Goal: Task Accomplishment & Management: Complete application form

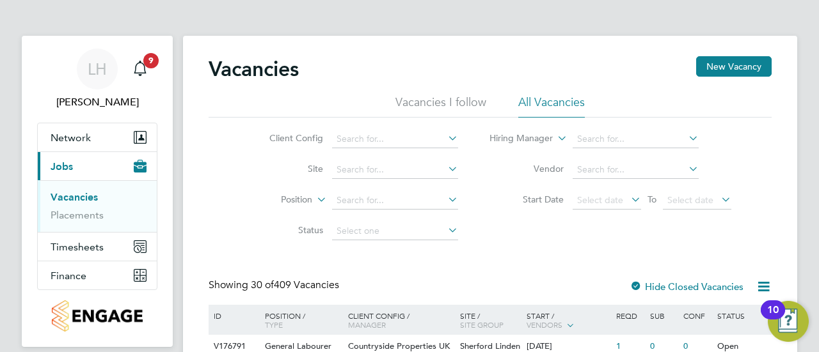
click at [749, 140] on div "Client Config Site Position Status Hiring Manager Vendor Start Date Select date…" at bounding box center [490, 182] width 563 height 129
click at [367, 175] on input at bounding box center [395, 170] width 126 height 18
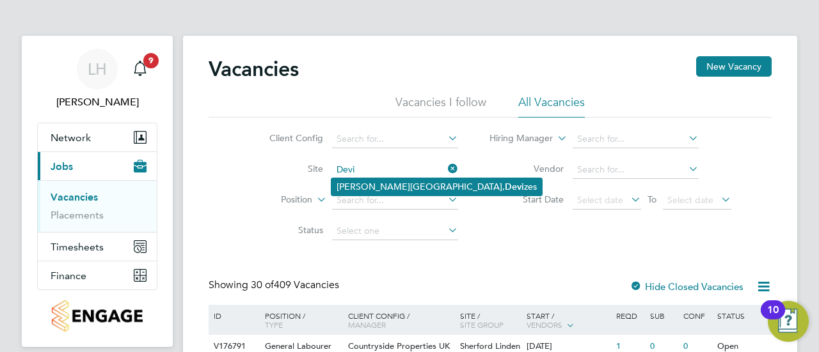
click at [390, 186] on li "Marshall Road, Devi zes" at bounding box center [436, 186] width 210 height 17
type input "[PERSON_NAME] Road, Devizes"
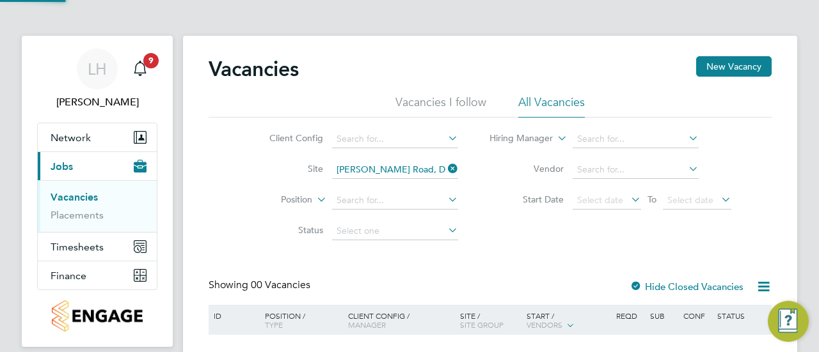
click at [492, 234] on div "Client Config Site Marshall Road, Devizes Position Status Hiring Manager Vendor…" at bounding box center [490, 182] width 563 height 129
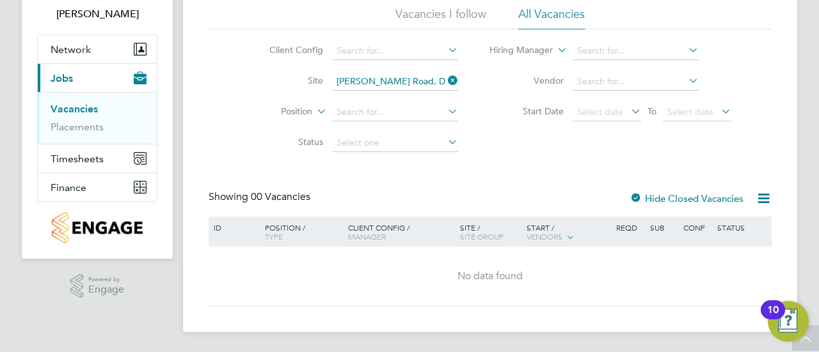
scroll to position [45, 0]
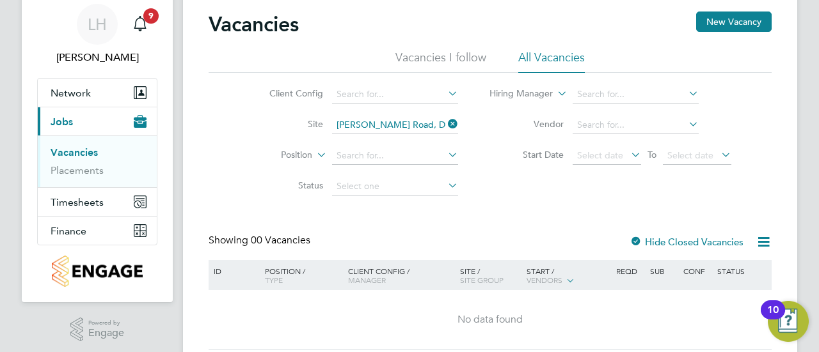
click at [536, 191] on div "Client Config Site Marshall Road, Devizes Position Status Hiring Manager Vendor…" at bounding box center [490, 137] width 563 height 129
click at [727, 31] on button "New Vacancy" at bounding box center [733, 22] width 75 height 20
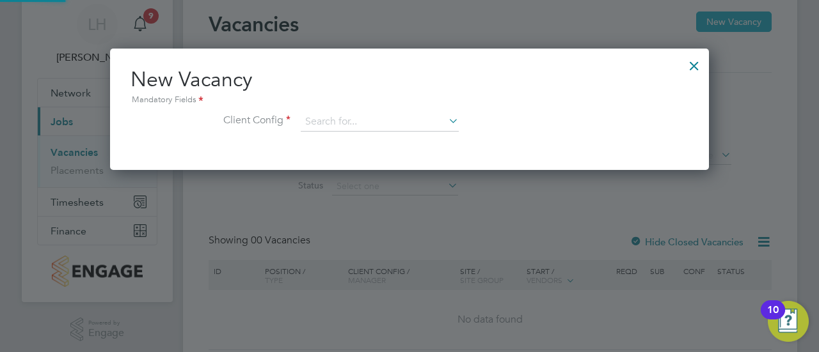
scroll to position [121, 599]
click at [414, 120] on input at bounding box center [380, 122] width 158 height 19
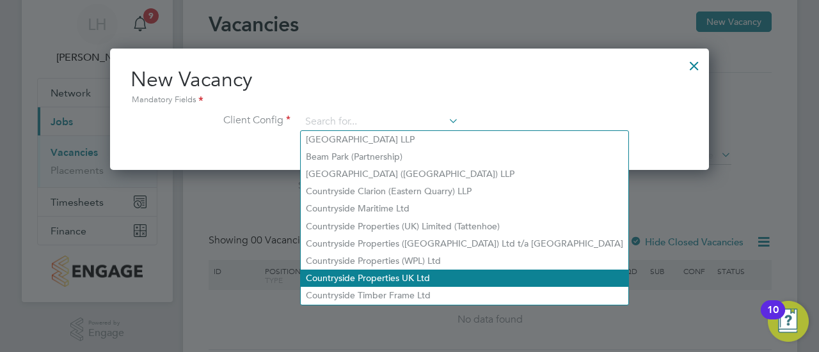
click at [384, 272] on li "Countryside Properties UK Ltd" at bounding box center [465, 278] width 328 height 17
type input "Countryside Properties UK Ltd"
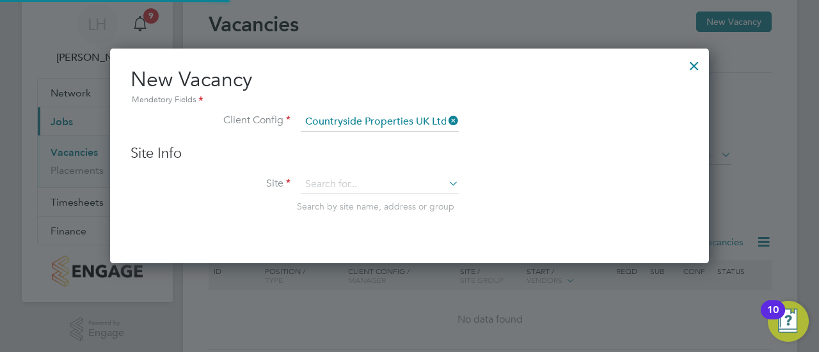
scroll to position [214, 599]
click at [354, 201] on span "Search by site name, address or group" at bounding box center [375, 207] width 157 height 12
click at [348, 189] on input at bounding box center [380, 184] width 158 height 19
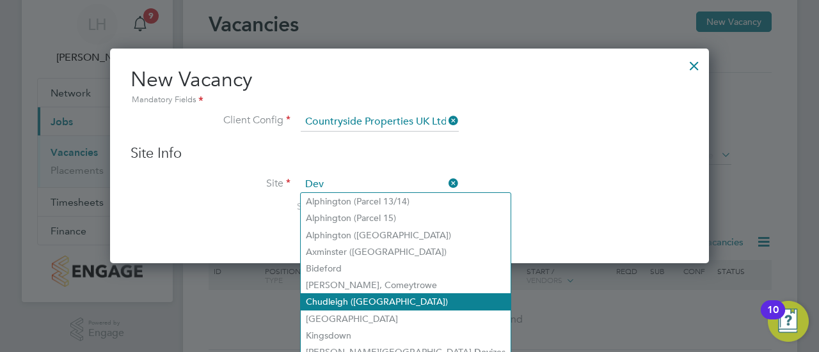
scroll to position [88, 0]
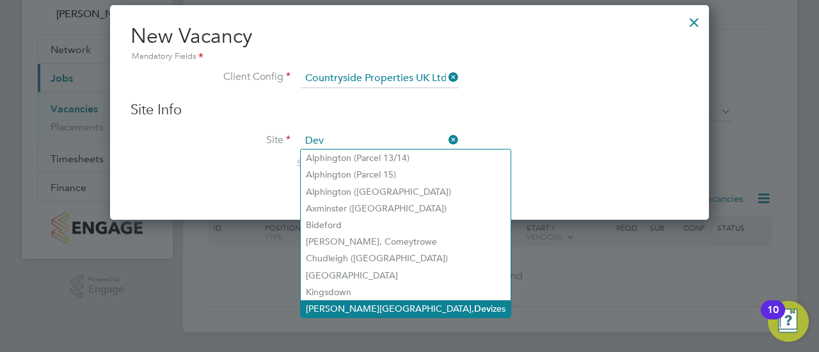
click at [357, 315] on li "Marshall Road, Dev izes" at bounding box center [406, 309] width 210 height 17
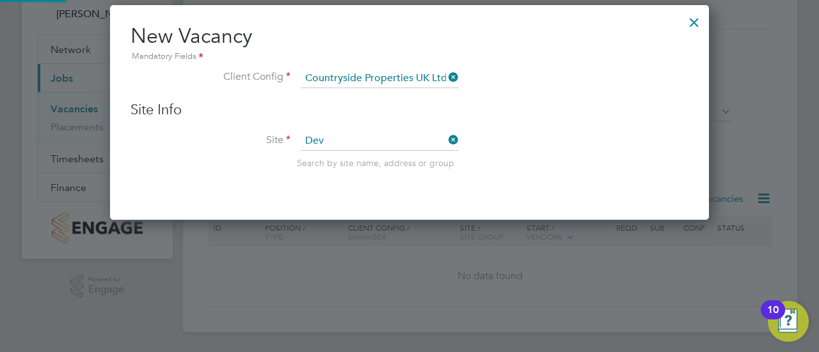
type input "[PERSON_NAME] Road, Devizes"
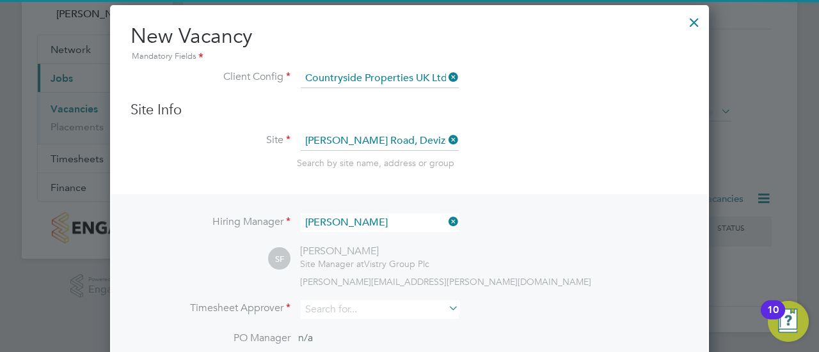
click at [507, 168] on li "Site Marshall Road, Devizes Search by site name, address or group" at bounding box center [409, 163] width 558 height 63
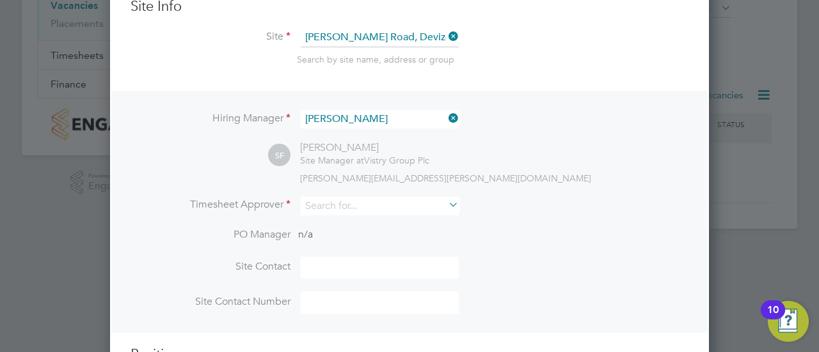
scroll to position [194, 0]
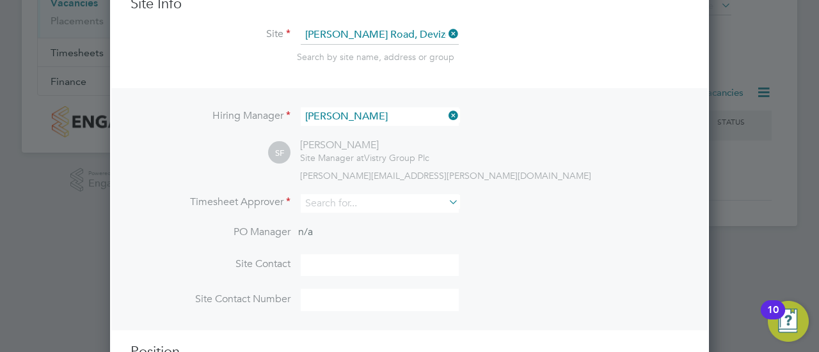
click at [582, 173] on div "simon.foy@vistry.co.uk" at bounding box center [494, 176] width 388 height 12
click at [403, 200] on input at bounding box center [380, 203] width 158 height 19
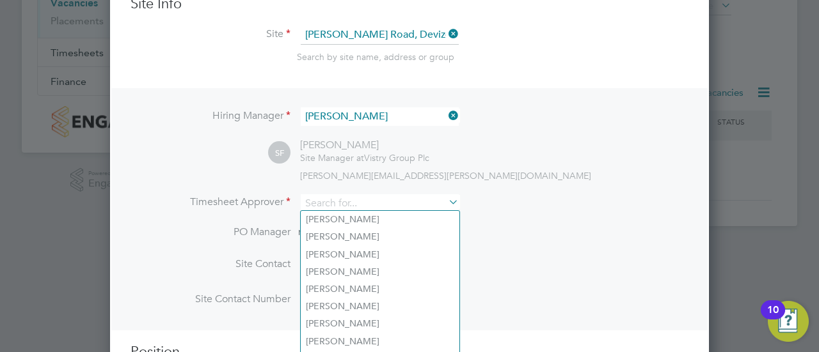
click at [504, 233] on li "PO Manager n/a" at bounding box center [409, 240] width 558 height 29
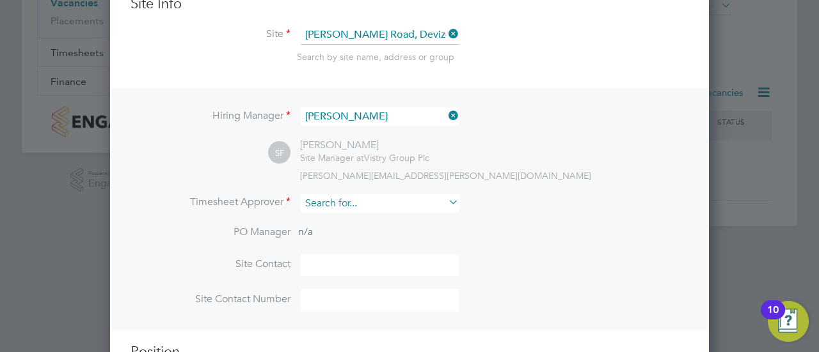
click at [407, 204] on input at bounding box center [380, 203] width 158 height 19
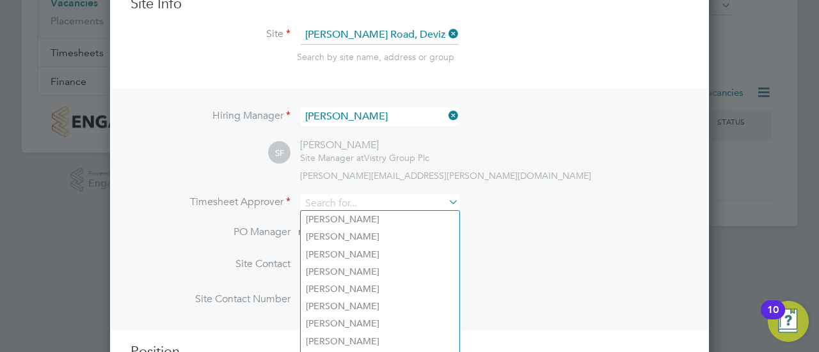
click at [493, 229] on li "PO Manager n/a" at bounding box center [409, 240] width 558 height 29
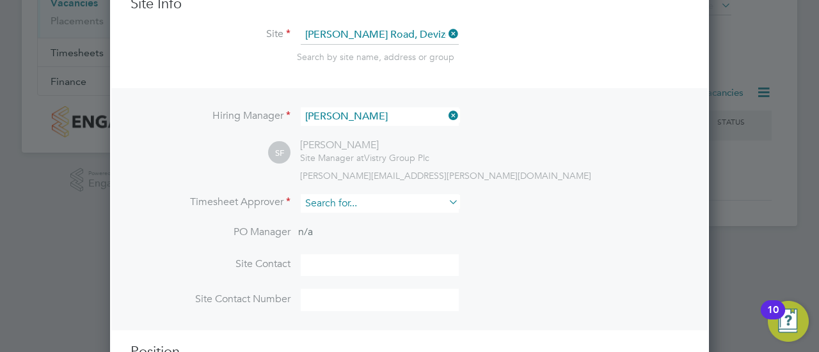
click at [370, 207] on input at bounding box center [380, 203] width 158 height 19
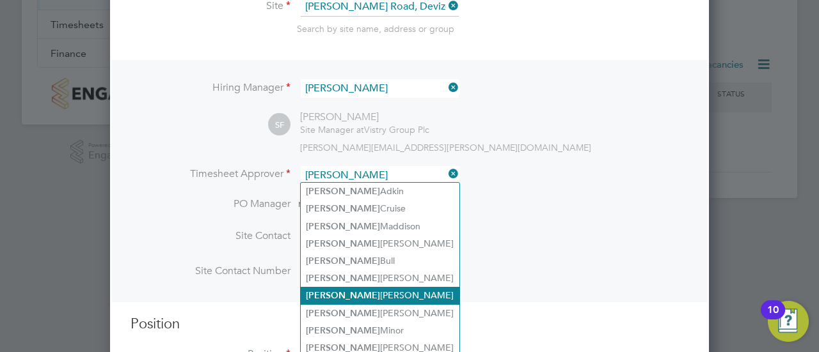
scroll to position [221, 0]
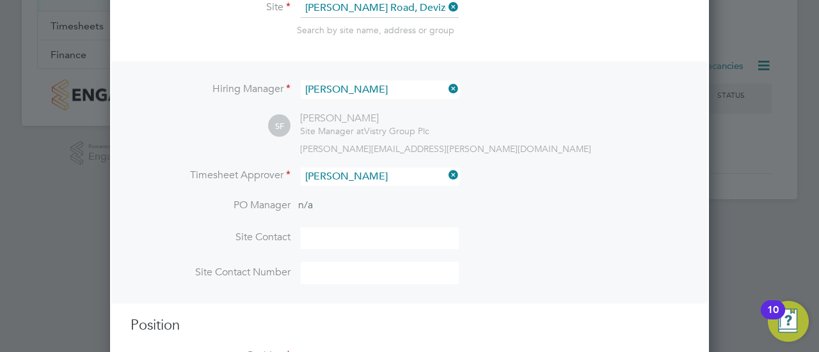
click at [356, 290] on li "Simon Foy" at bounding box center [380, 296] width 159 height 17
type input "[PERSON_NAME]"
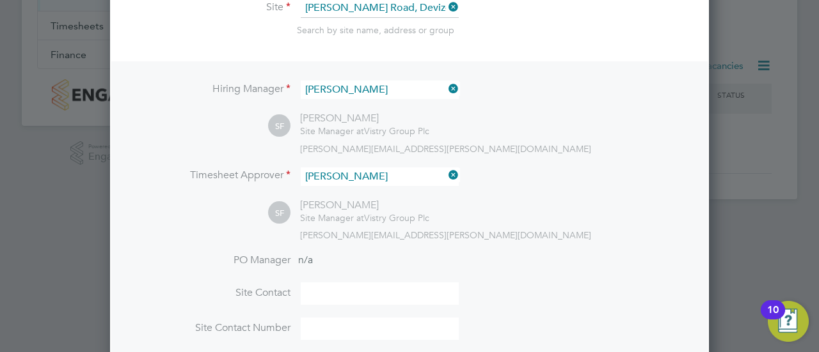
click at [495, 260] on li "PO Manager n/a" at bounding box center [409, 268] width 558 height 29
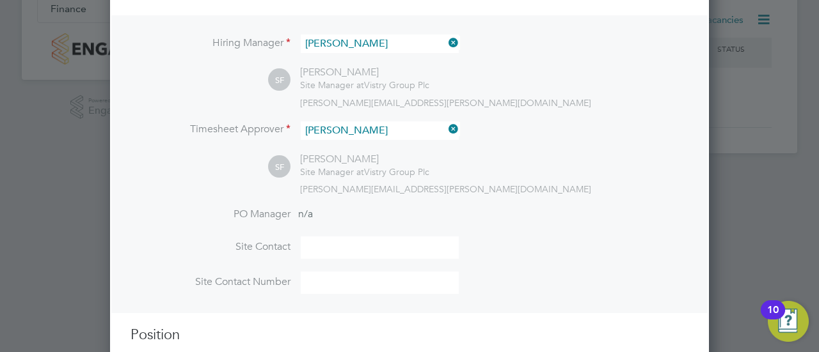
scroll to position [270, 0]
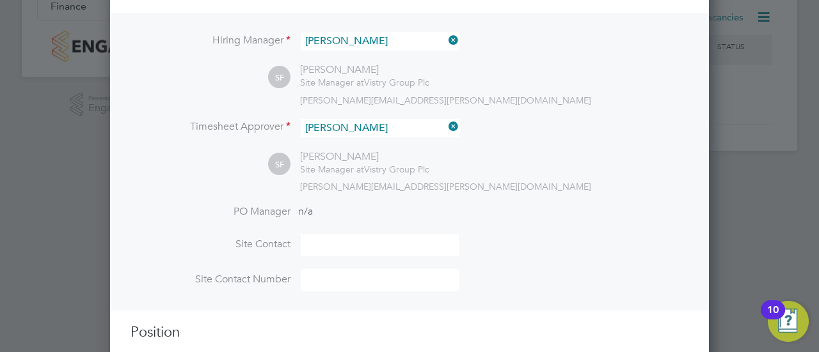
click at [404, 237] on input at bounding box center [380, 245] width 158 height 22
click at [543, 250] on li "Site Contact" at bounding box center [409, 251] width 558 height 35
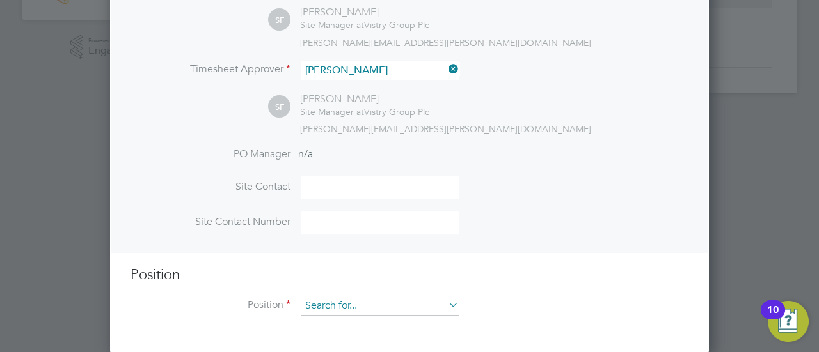
click at [379, 297] on input at bounding box center [380, 306] width 158 height 19
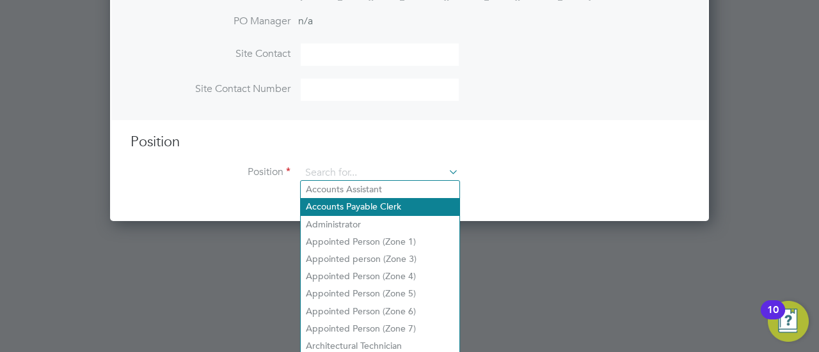
scroll to position [461, 0]
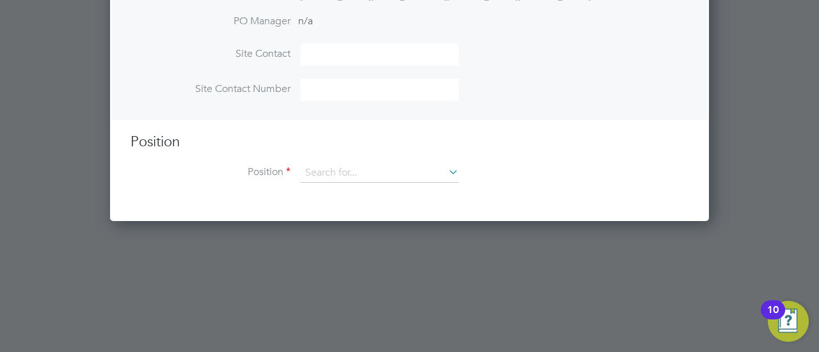
click at [374, 271] on li "Appointed Person (Zone 4)" at bounding box center [380, 276] width 159 height 17
type input "Appointed Person (Zone 4)"
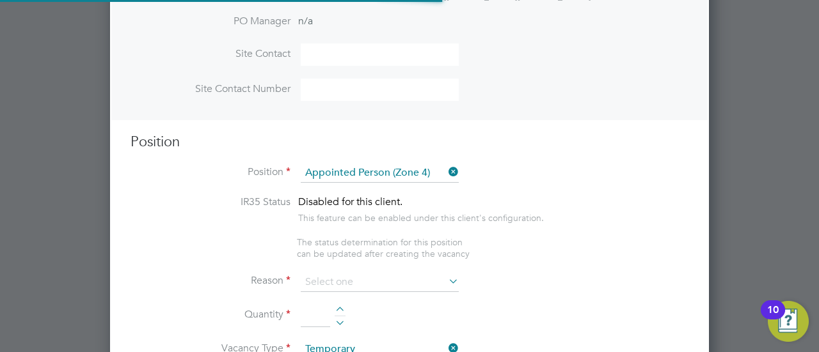
scroll to position [6, 6]
type textarea "- The Appointed Person (AP) shall ensure that the Construction Phase Lifting Pl…"
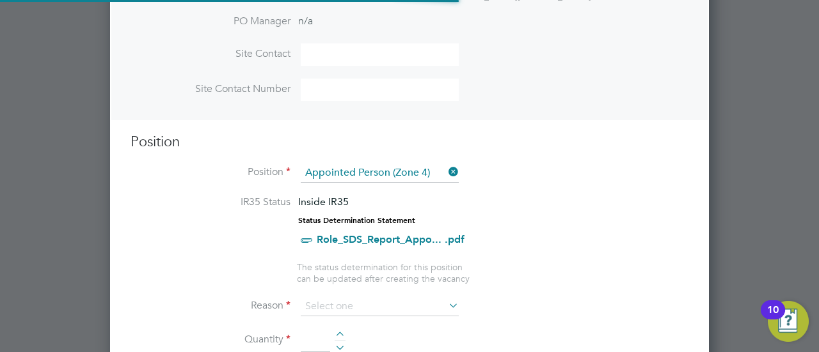
click at [488, 210] on li "IR35 Status Inside IR35 Status Determination Statement Role_SDS_Report_Appo... …" at bounding box center [409, 228] width 558 height 65
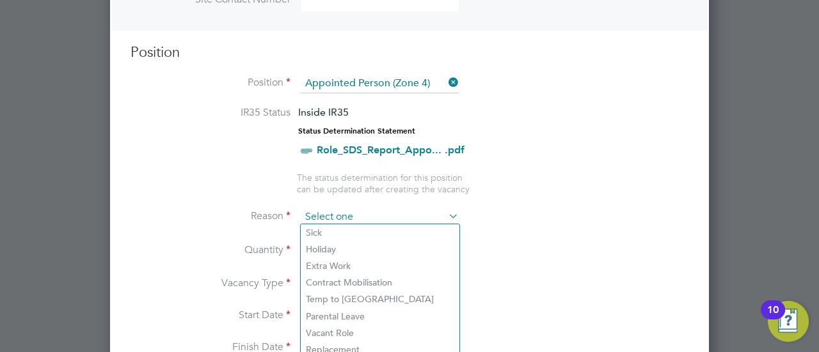
scroll to position [550, 0]
drag, startPoint x: 423, startPoint y: 227, endPoint x: 365, endPoint y: 202, distance: 63.9
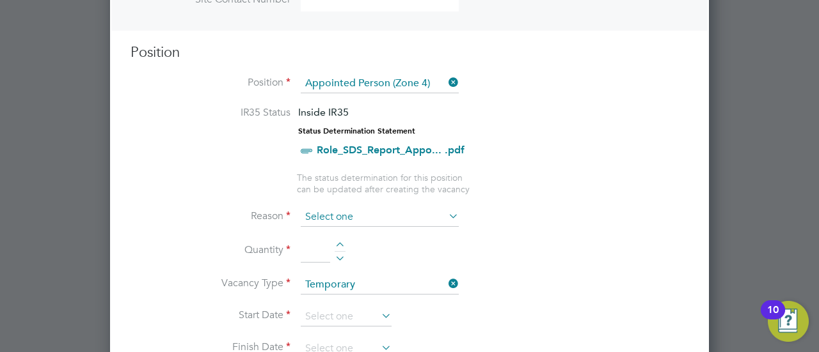
click at [391, 216] on input at bounding box center [380, 217] width 158 height 19
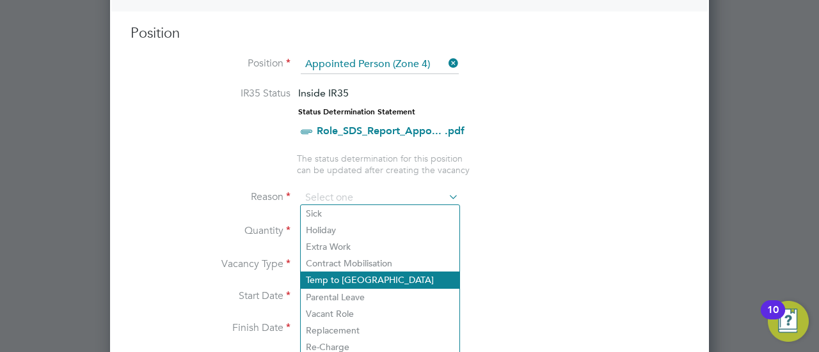
scroll to position [587, 0]
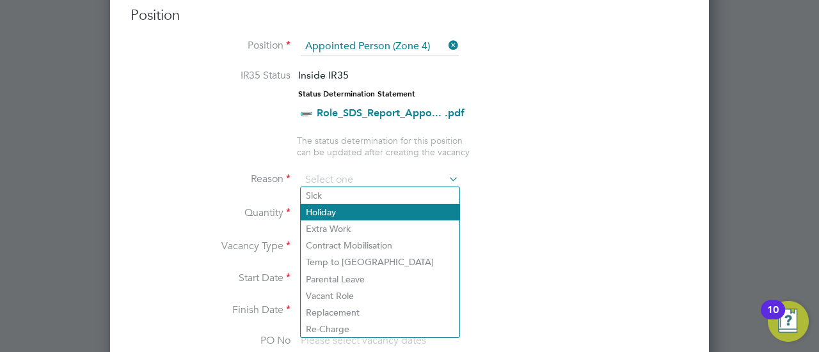
click at [368, 216] on li "Holiday" at bounding box center [380, 212] width 159 height 17
type input "Holiday"
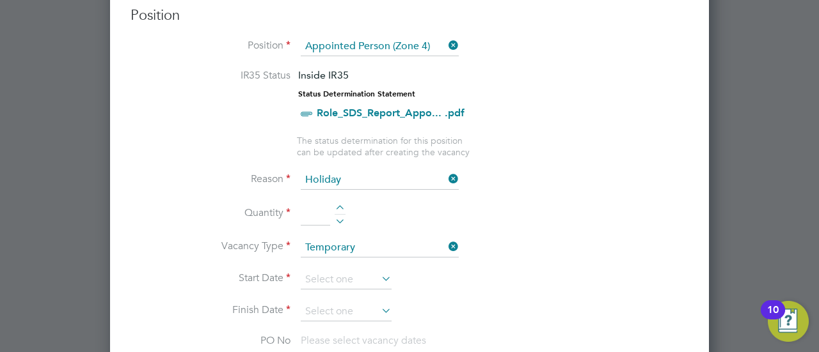
click at [498, 250] on li "Vacancy Type Temporary" at bounding box center [409, 255] width 558 height 32
click at [335, 203] on li "Quantity" at bounding box center [409, 221] width 558 height 36
click at [336, 205] on div at bounding box center [340, 209] width 11 height 9
type input "1"
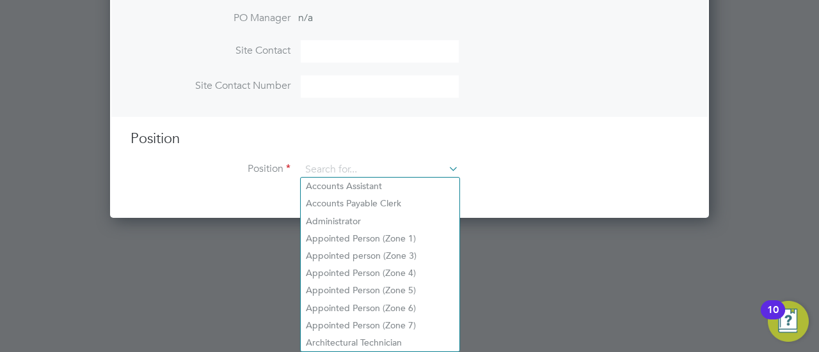
scroll to position [461, 0]
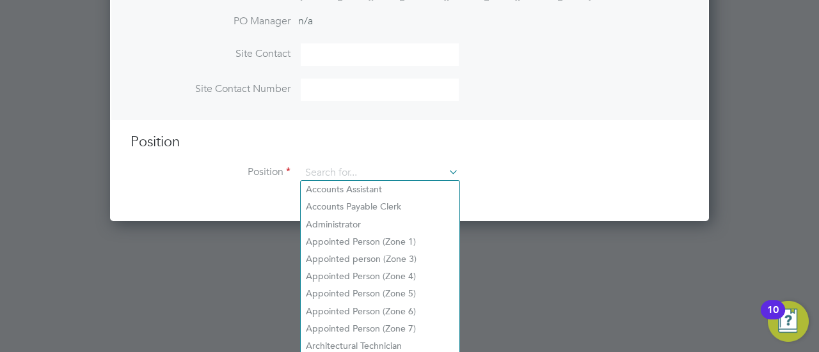
click at [371, 42] on ng-template "Hiring Manager Simon Foy SF Simon Foy Site Manager at Vistry Group Plc simon.fo…" at bounding box center [409, 9] width 558 height 374
click at [349, 170] on input at bounding box center [380, 173] width 158 height 19
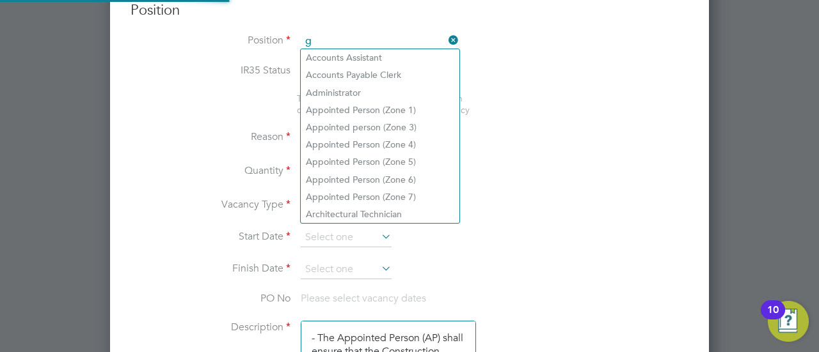
scroll to position [37, 89]
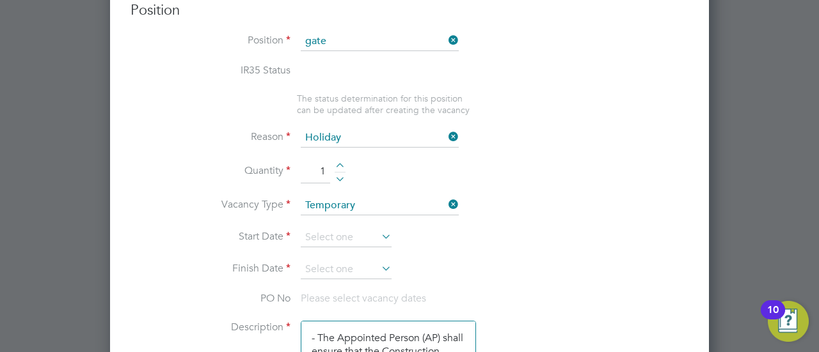
click at [393, 111] on li "Gate Person (Zone 4)" at bounding box center [380, 110] width 159 height 17
type input "Gate Person (Zone 4)"
type textarea "- Welcoming visitors and signing visitors in and out of site - Checking CSCS ca…"
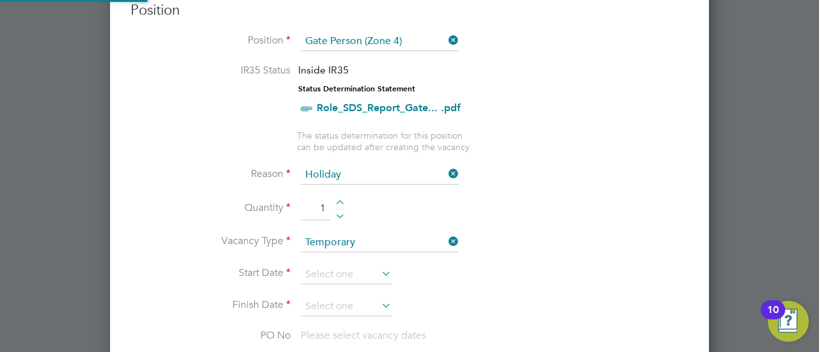
scroll to position [6, 6]
click at [562, 186] on li "Reason Holiday" at bounding box center [409, 182] width 558 height 32
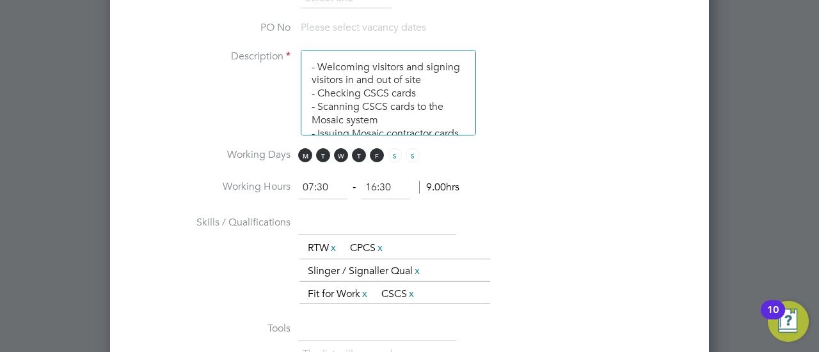
scroll to position [904, 0]
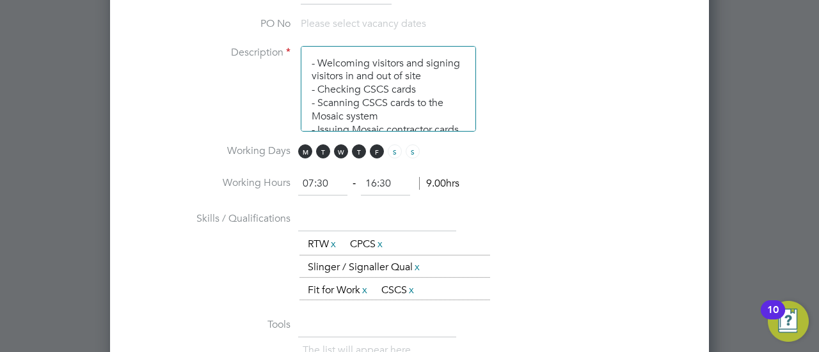
click at [313, 180] on input "07:30" at bounding box center [322, 184] width 49 height 23
type input "08:30"
click at [540, 209] on li "Skills / Qualifications The list will appear here... RTW x CPCS x Slinger / Sig…" at bounding box center [409, 262] width 558 height 106
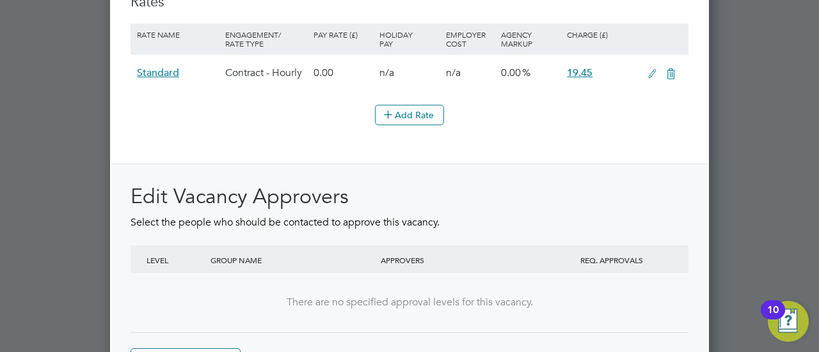
scroll to position [1517, 0]
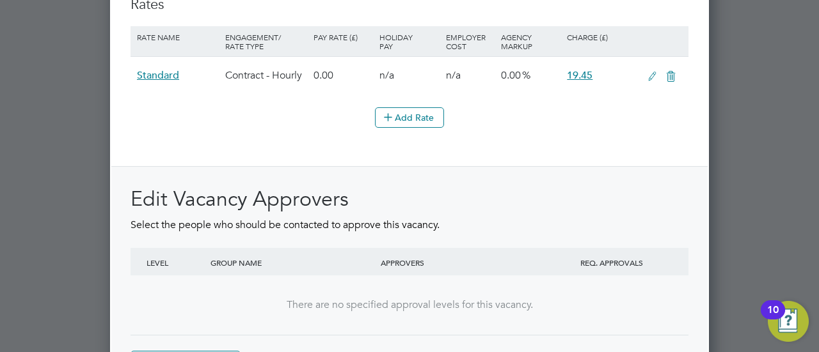
click at [551, 166] on div "Edit Vacancy Approvers Select the people who should be contacted to approve thi…" at bounding box center [409, 272] width 596 height 213
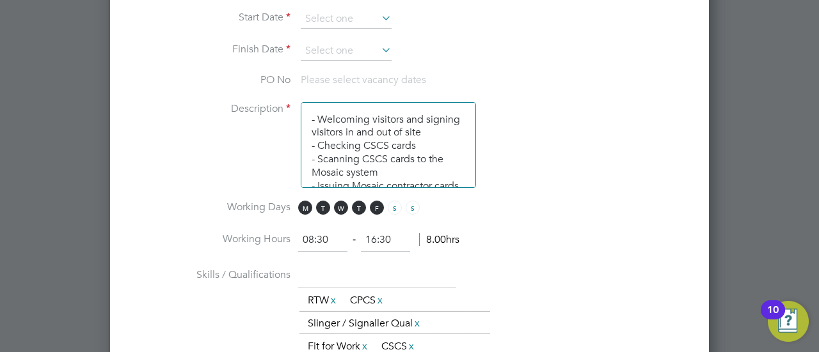
scroll to position [848, 0]
click at [505, 265] on li "Skills / Qualifications The list will appear here... RTW x CPCS x Slinger / Sig…" at bounding box center [409, 318] width 558 height 106
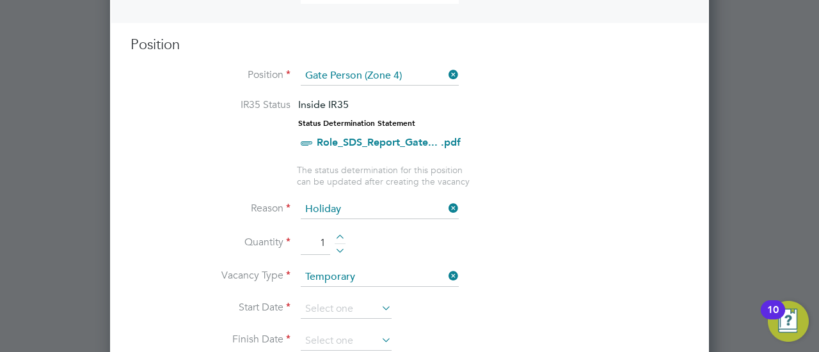
scroll to position [555, 0]
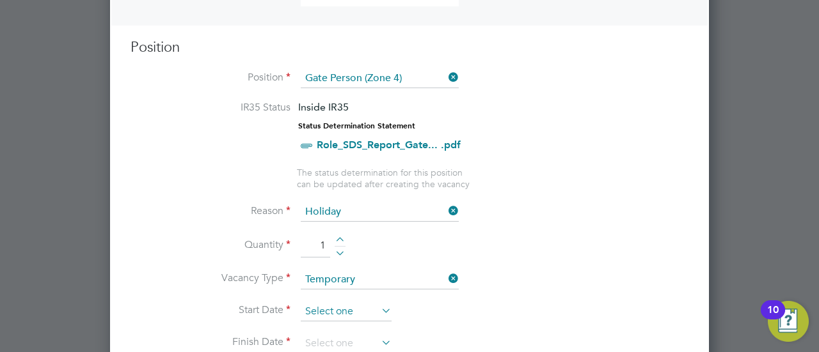
click at [335, 306] on input at bounding box center [346, 312] width 91 height 19
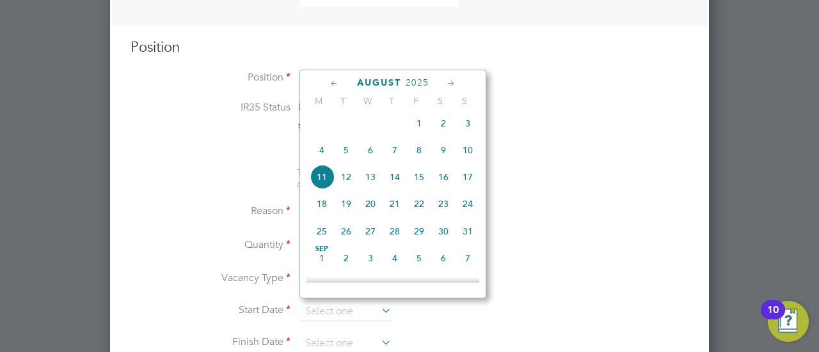
click at [335, 83] on icon at bounding box center [334, 84] width 12 height 14
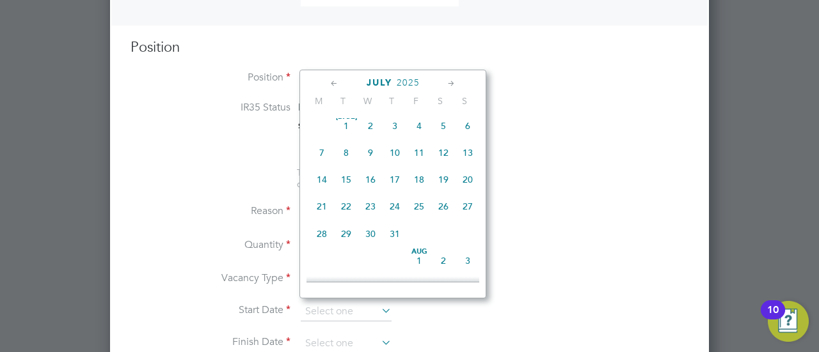
click at [394, 235] on span "31" at bounding box center [395, 234] width 24 height 24
type input "31 Jul 2025"
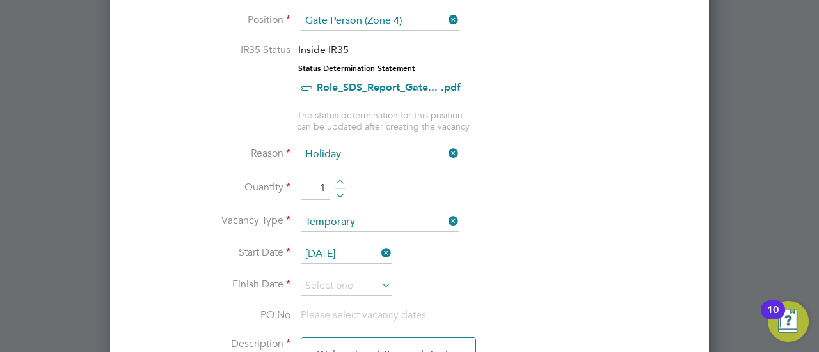
scroll to position [615, 0]
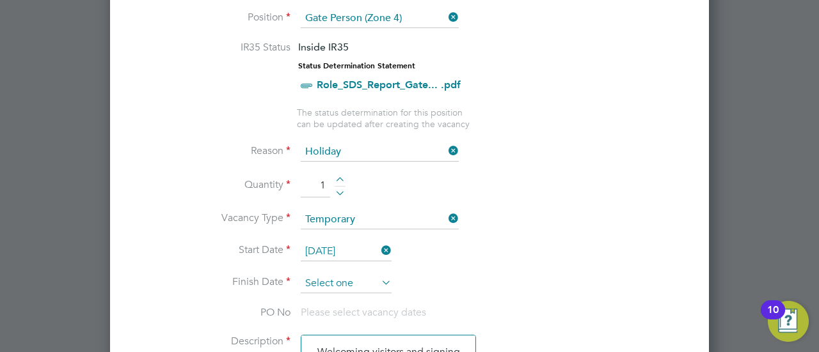
click at [365, 280] on input at bounding box center [346, 283] width 91 height 19
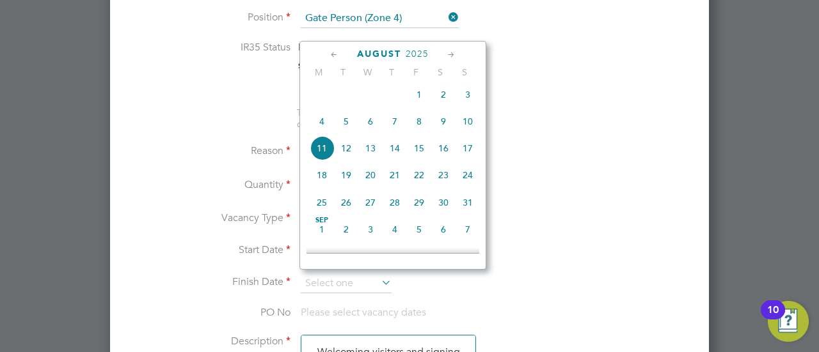
scroll to position [485, 0]
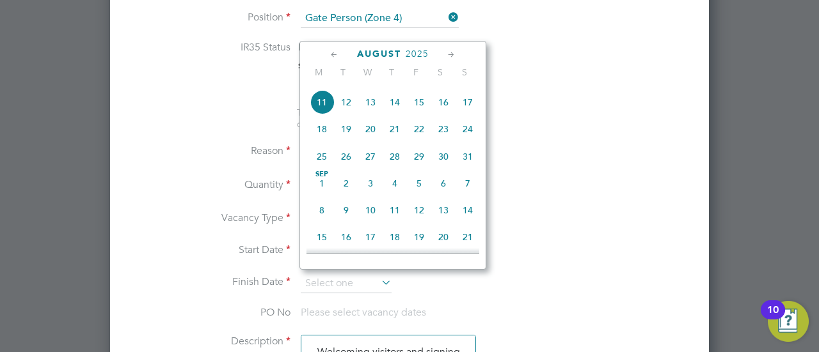
click at [324, 218] on span "8" at bounding box center [322, 210] width 24 height 24
type input "08 Sep 2025"
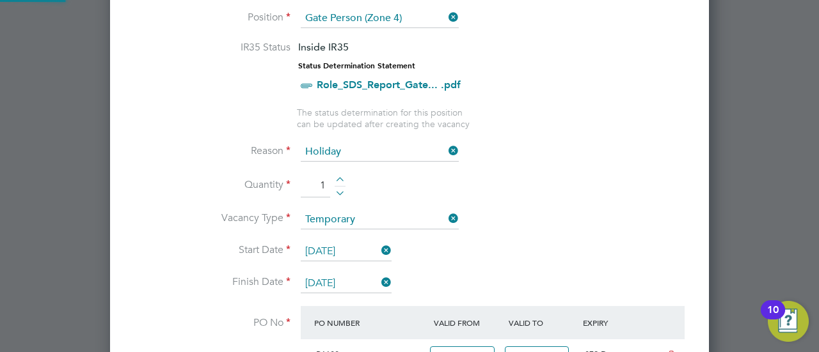
scroll to position [22, 120]
click at [544, 245] on li "Start Date 31 Jul 2025" at bounding box center [409, 258] width 558 height 32
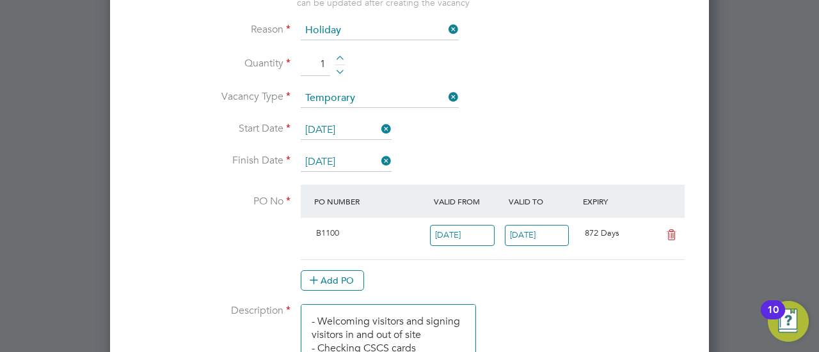
scroll to position [750, 0]
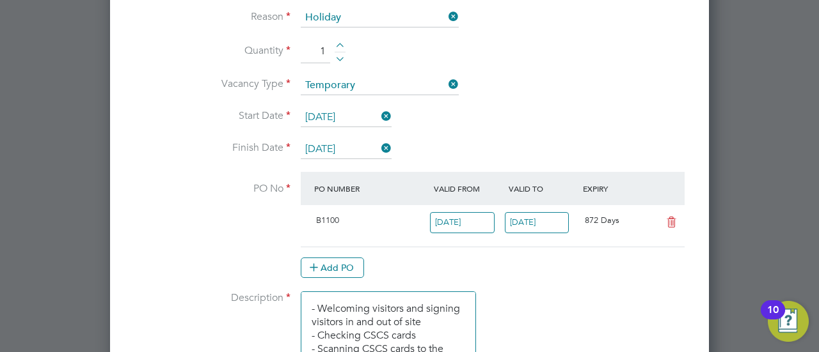
click at [672, 217] on icon at bounding box center [671, 222] width 16 height 10
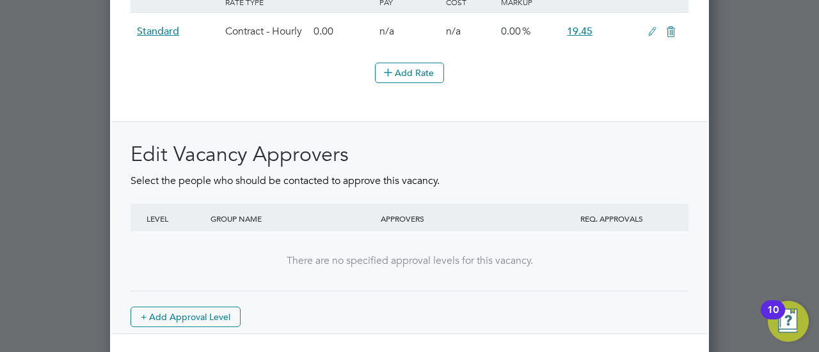
scroll to position [1715, 0]
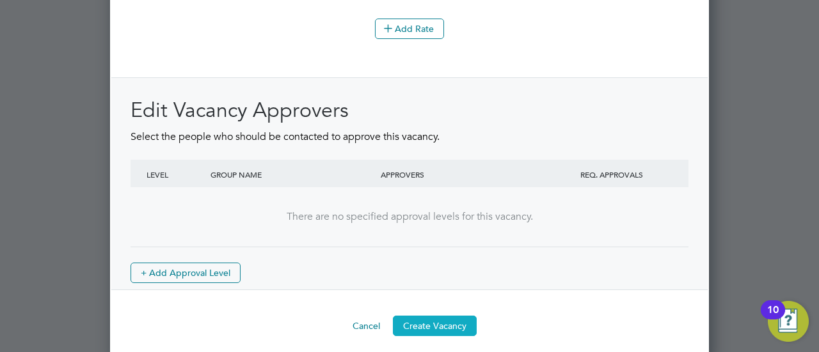
click at [426, 316] on button "Create Vacancy" at bounding box center [435, 326] width 84 height 20
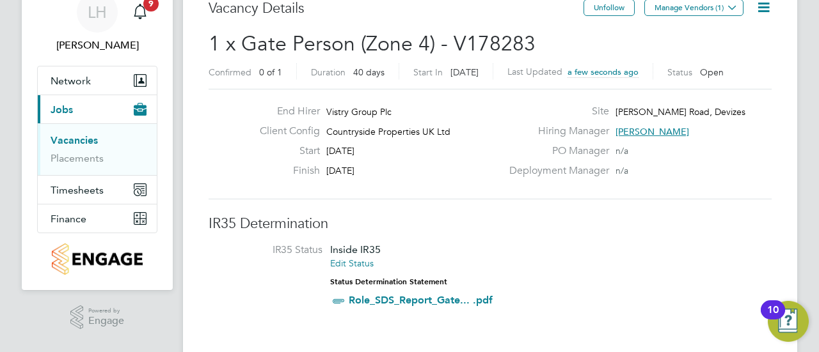
scroll to position [58, 0]
drag, startPoint x: 340, startPoint y: 148, endPoint x: 375, endPoint y: 150, distance: 34.6
click at [375, 150] on div "Start 31 Jul 2025" at bounding box center [375, 154] width 252 height 20
click at [388, 171] on div "Finish 08 Sep 2025" at bounding box center [375, 174] width 252 height 20
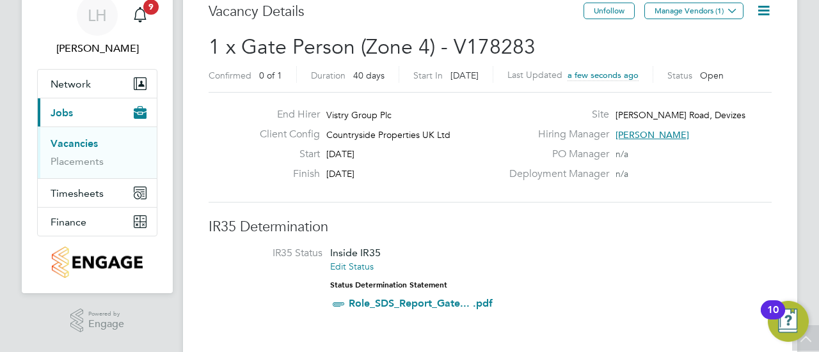
click at [755, 15] on icon at bounding box center [763, 11] width 16 height 16
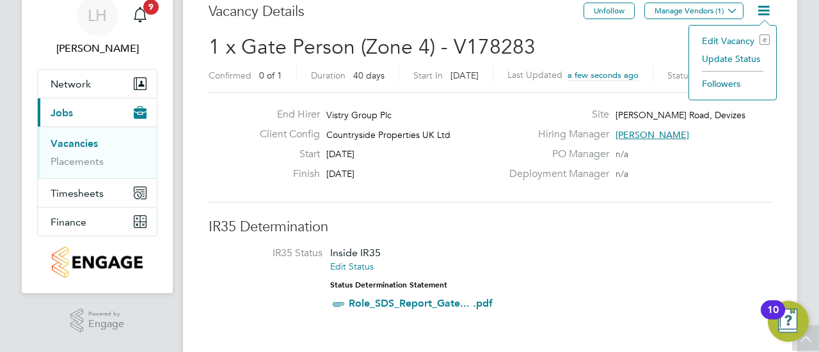
click at [726, 37] on li "Edit Vacancy e" at bounding box center [732, 41] width 74 height 18
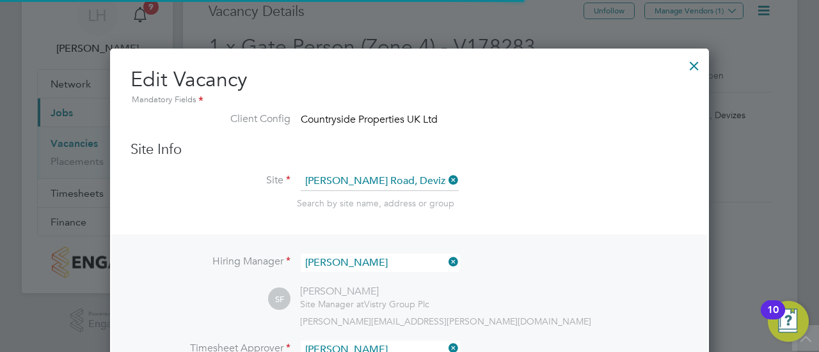
scroll to position [0, 0]
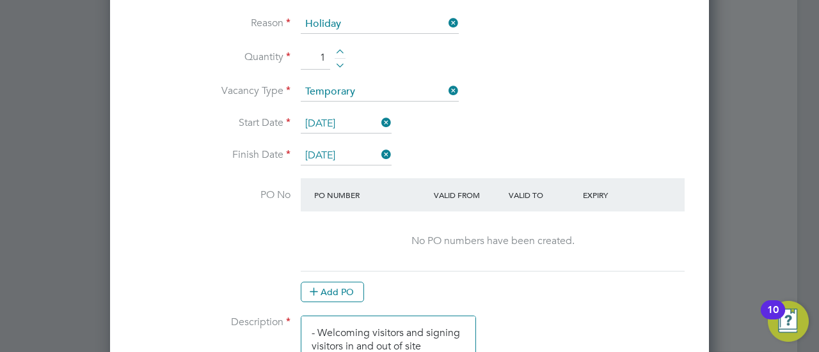
click at [343, 146] on input "08 Sep 2025" at bounding box center [346, 155] width 91 height 19
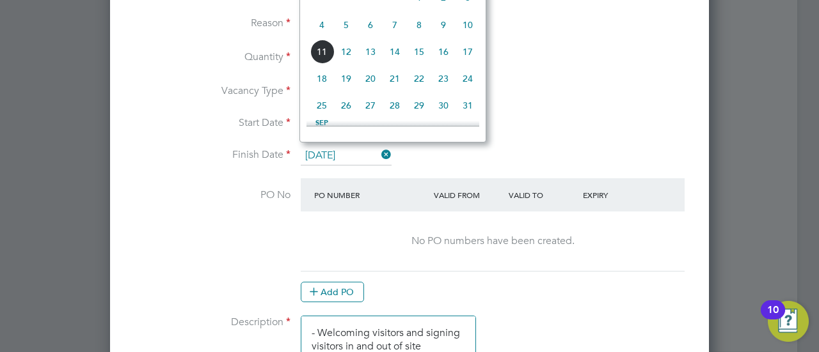
click at [422, 33] on span "8" at bounding box center [419, 25] width 24 height 24
type input "08 Aug 2025"
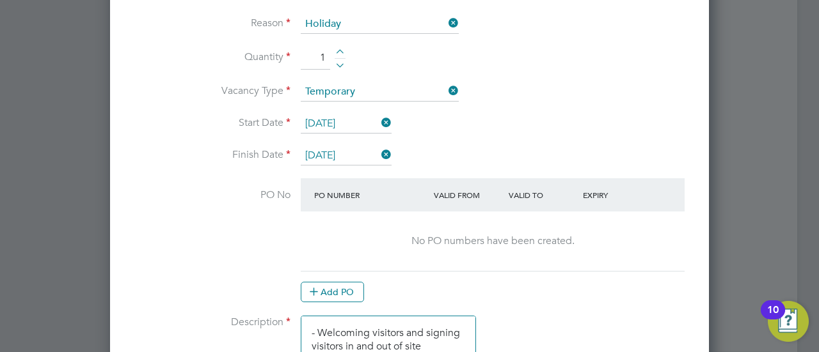
click at [541, 102] on li "Vacancy Type Temporary" at bounding box center [409, 99] width 558 height 32
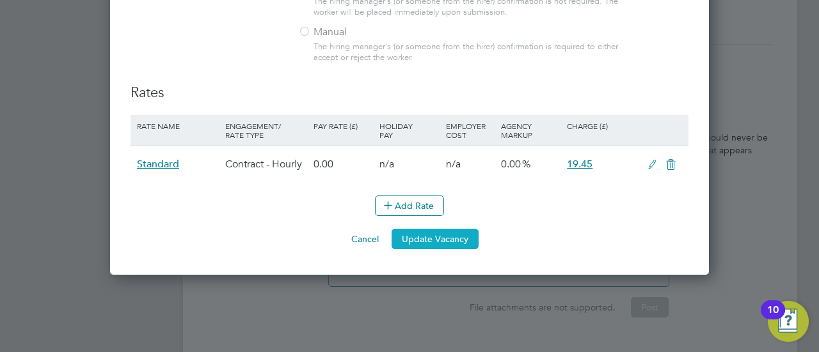
click at [474, 233] on button "Update Vacancy" at bounding box center [434, 239] width 87 height 20
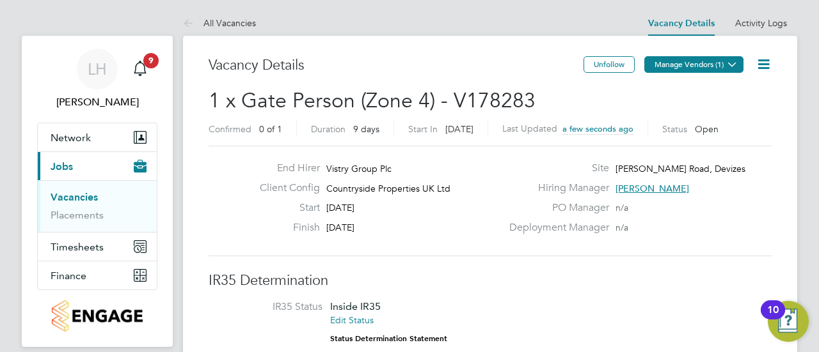
click at [722, 71] on button "Manage Vendors (1)" at bounding box center [693, 64] width 99 height 17
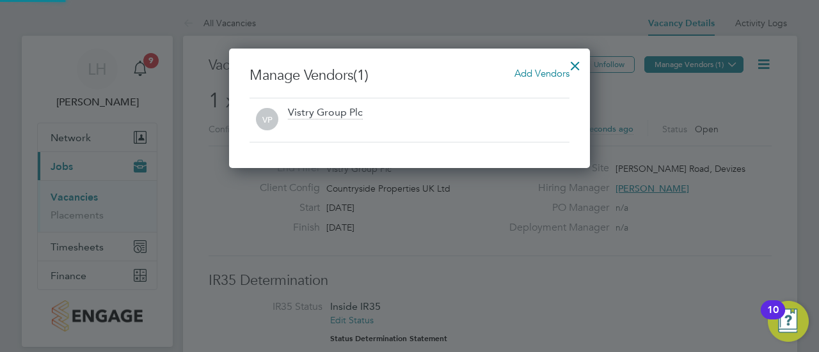
scroll to position [120, 361]
click at [527, 68] on span "Add Vendors" at bounding box center [541, 73] width 55 height 12
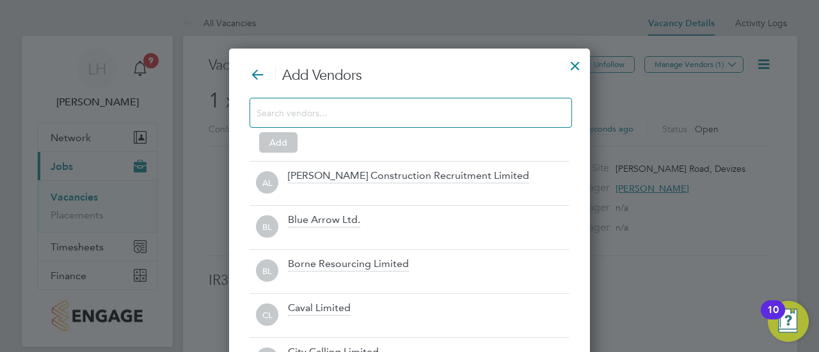
scroll to position [358, 361]
click at [482, 118] on input at bounding box center [401, 112] width 288 height 17
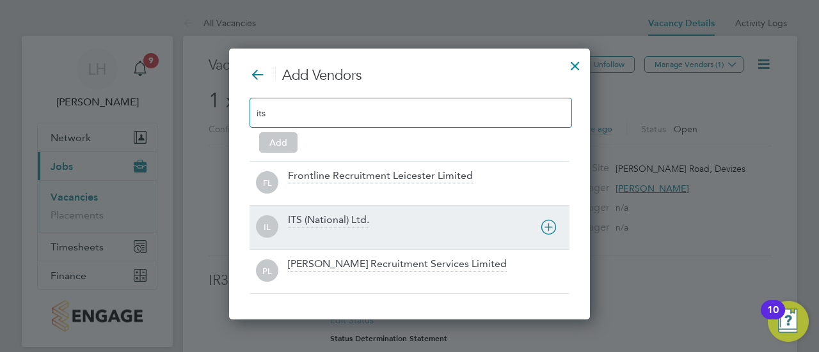
type input "its"
click at [440, 230] on div at bounding box center [428, 236] width 281 height 13
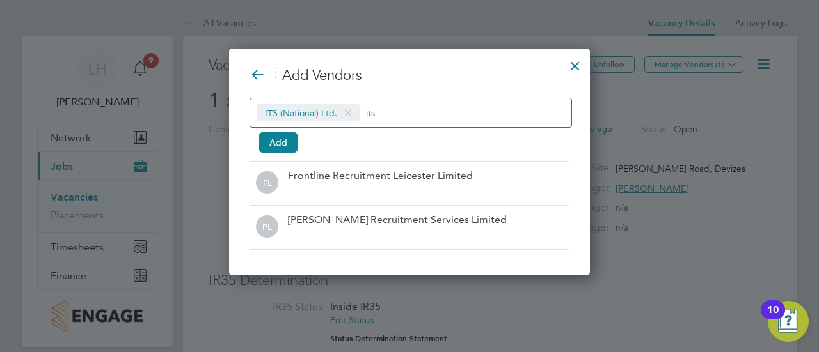
click at [347, 113] on span at bounding box center [348, 113] width 19 height 24
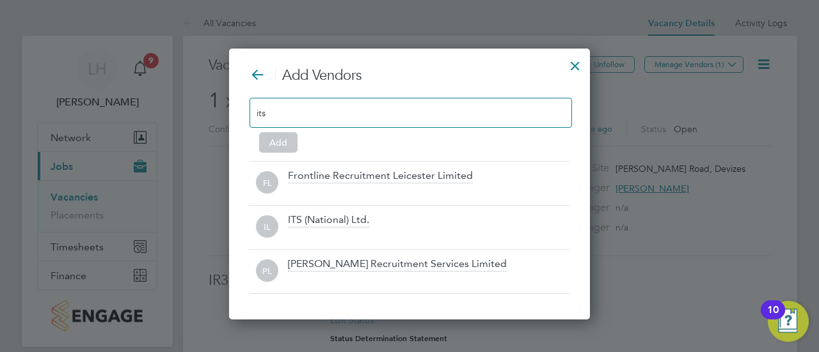
scroll to position [270, 361]
click at [364, 113] on div "its" at bounding box center [410, 113] width 322 height 30
click at [526, 296] on div "Add Vendors its Add FL Frontline Recruitment Leicester Limited IL ITS (National…" at bounding box center [409, 184] width 361 height 271
click at [357, 120] on div "its" at bounding box center [410, 113] width 322 height 30
click at [339, 111] on div "its" at bounding box center [410, 113] width 322 height 30
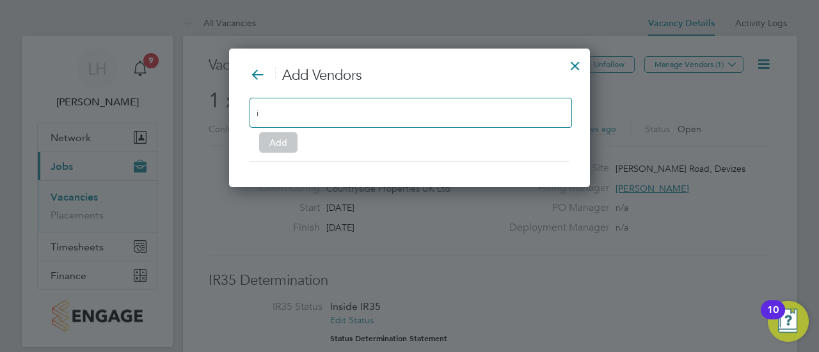
scroll to position [6, 6]
type input "i"
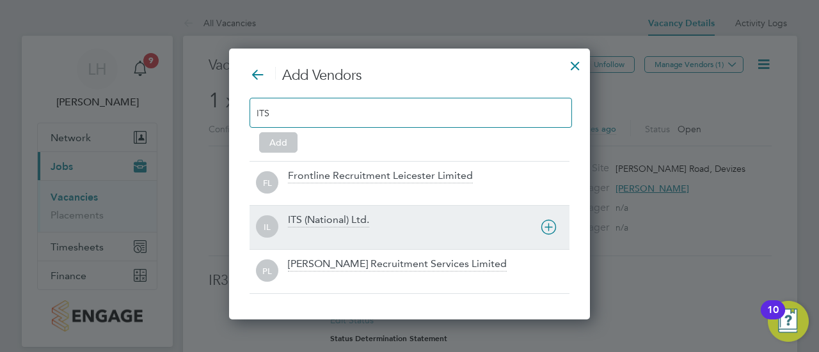
type input "ITS"
click at [393, 214] on div "ITS (National) Ltd." at bounding box center [428, 228] width 281 height 28
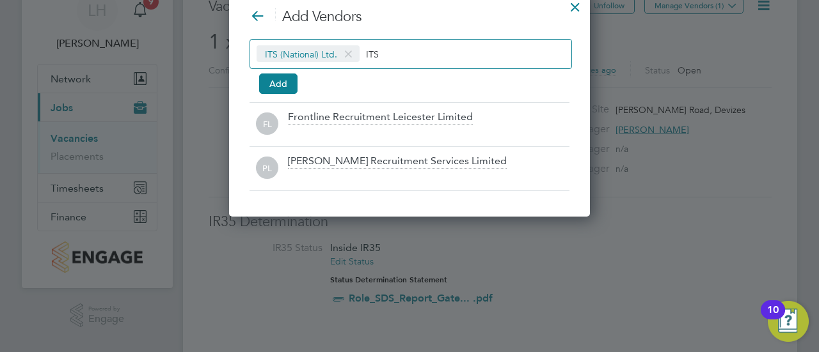
scroll to position [0, 0]
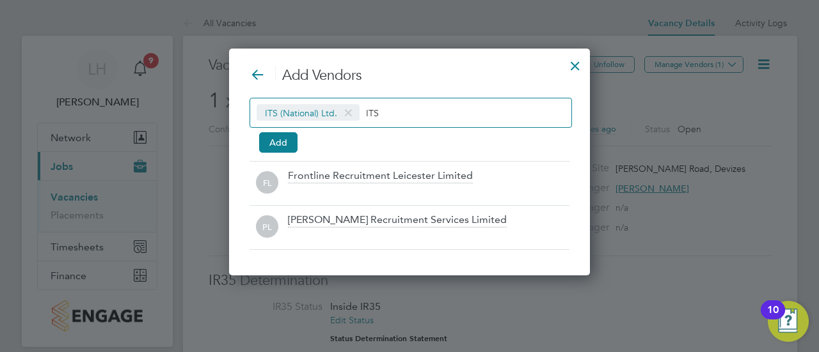
click at [351, 109] on span at bounding box center [348, 113] width 19 height 24
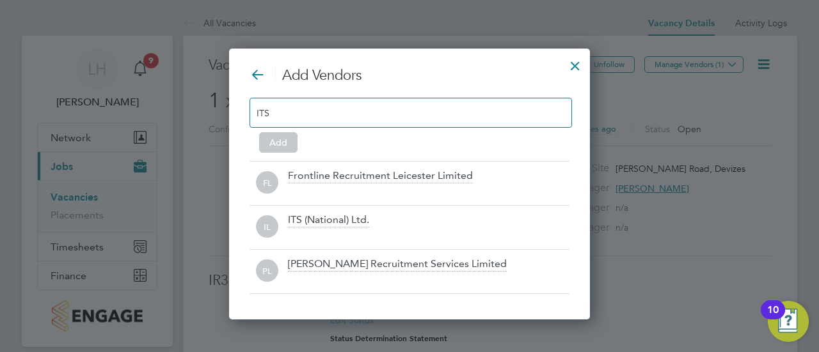
scroll to position [270, 361]
click at [315, 111] on input "ITS" at bounding box center [297, 112] width 80 height 17
type input "I"
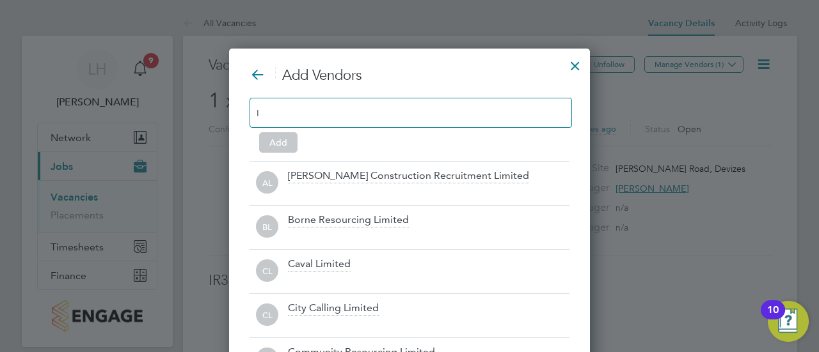
scroll to position [358, 361]
click at [356, 120] on div at bounding box center [410, 113] width 322 height 30
click at [343, 114] on div at bounding box center [410, 113] width 322 height 30
click at [532, 112] on div at bounding box center [410, 113] width 322 height 30
click at [412, 112] on div at bounding box center [410, 113] width 322 height 30
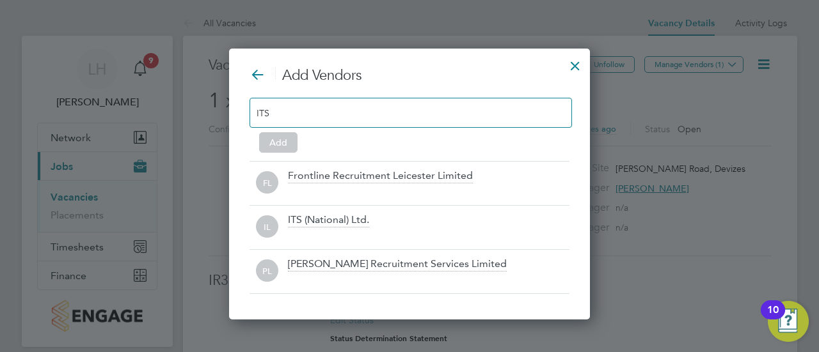
scroll to position [6, 6]
type input "ITS"
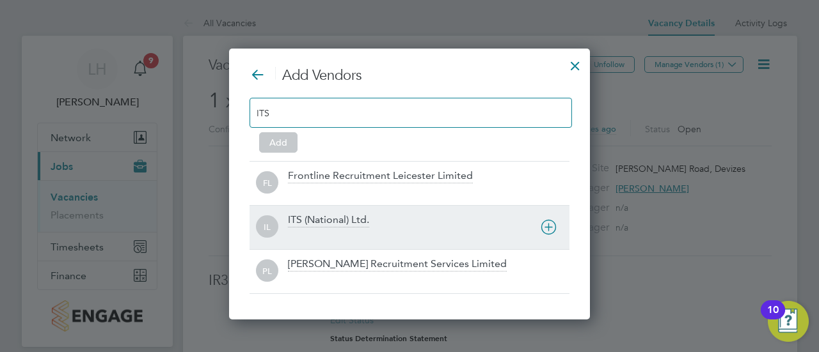
click at [400, 239] on div at bounding box center [428, 236] width 281 height 13
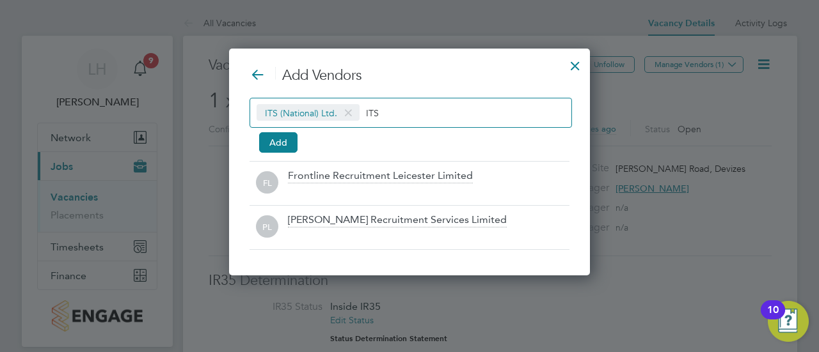
click at [346, 118] on span at bounding box center [348, 113] width 19 height 24
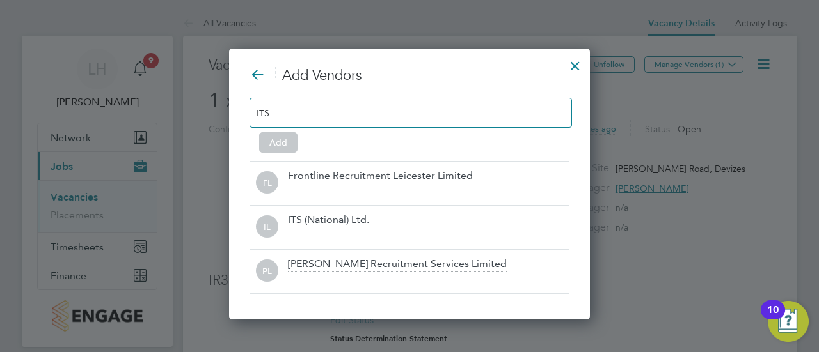
scroll to position [270, 361]
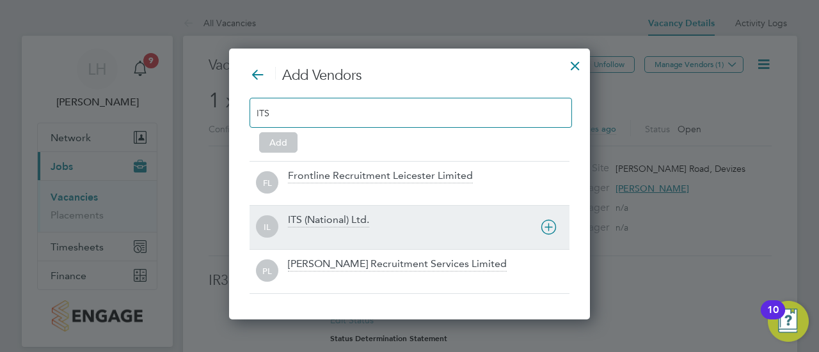
click at [463, 209] on div "IL ITS (National) Ltd." at bounding box center [409, 227] width 320 height 44
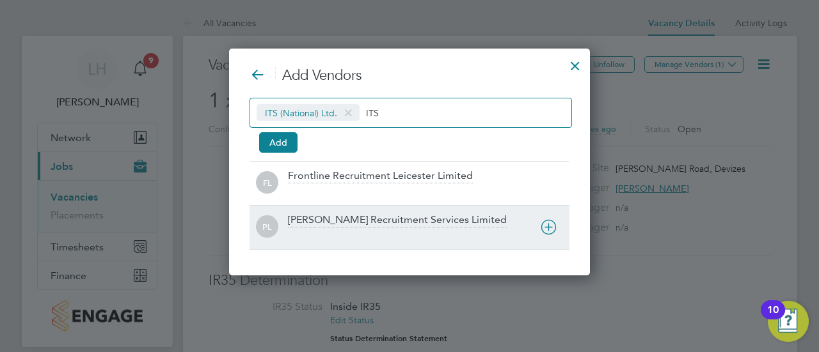
scroll to position [6, 6]
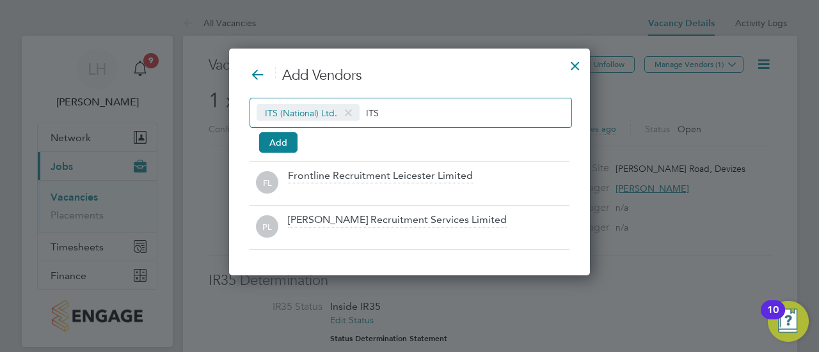
click at [572, 61] on div at bounding box center [575, 62] width 23 height 23
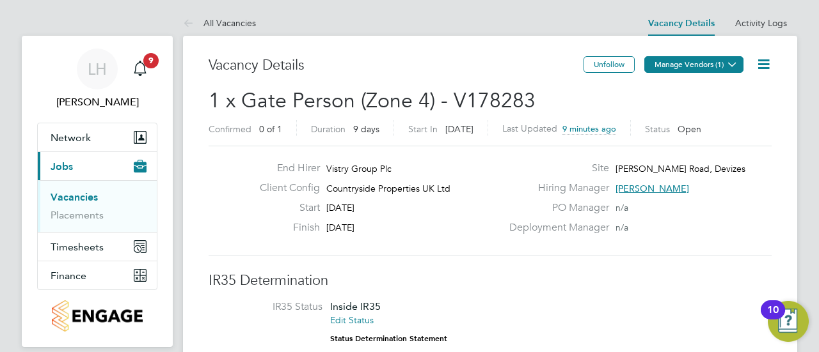
click at [727, 63] on icon at bounding box center [732, 64] width 10 height 10
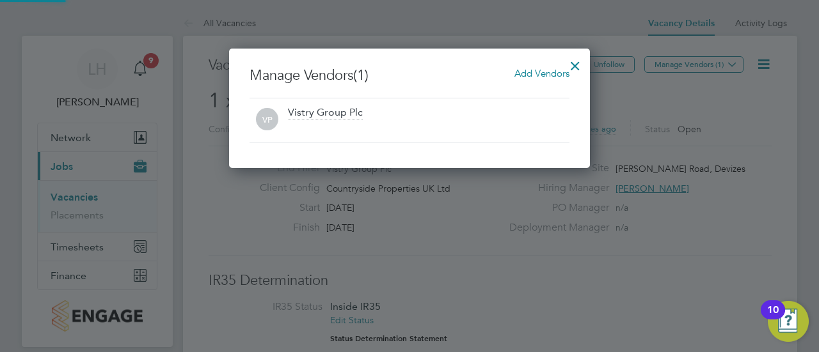
scroll to position [120, 361]
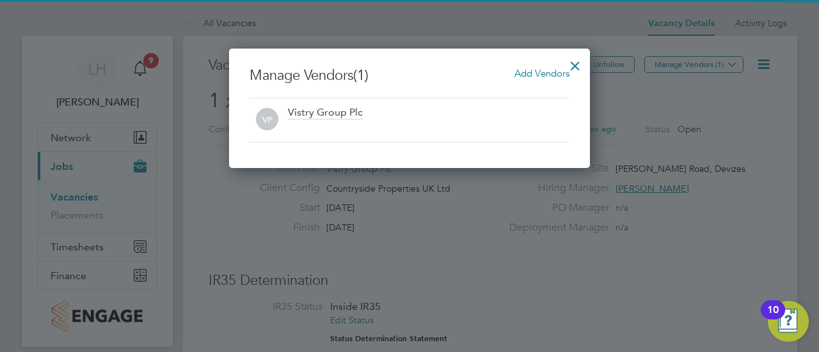
click at [546, 79] on span "Add Vendors" at bounding box center [541, 73] width 55 height 12
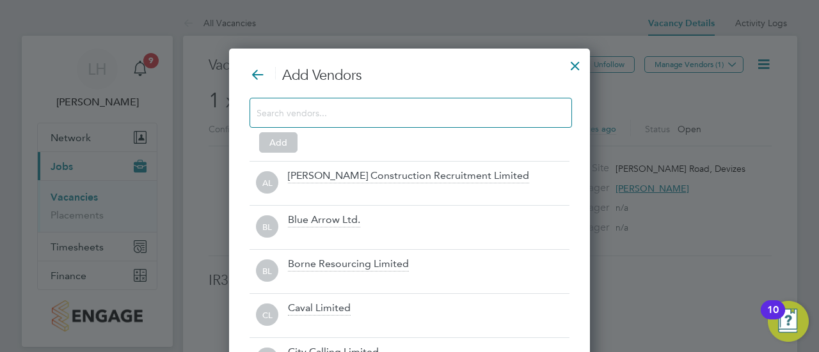
click at [334, 99] on div at bounding box center [410, 113] width 322 height 30
click at [316, 111] on input at bounding box center [401, 112] width 288 height 17
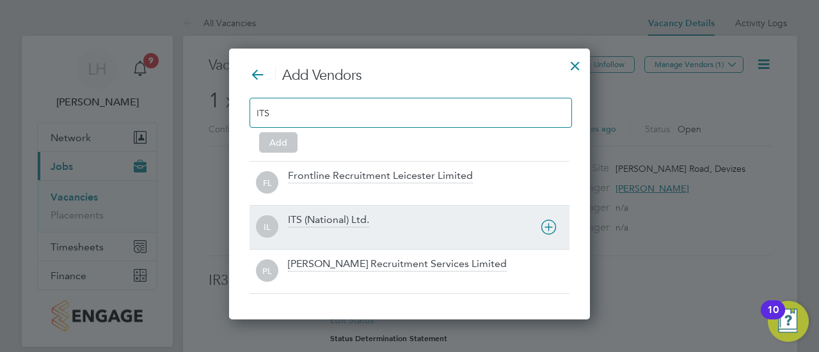
type input "ITS"
click at [388, 214] on div "ITS (National) Ltd." at bounding box center [428, 228] width 281 height 28
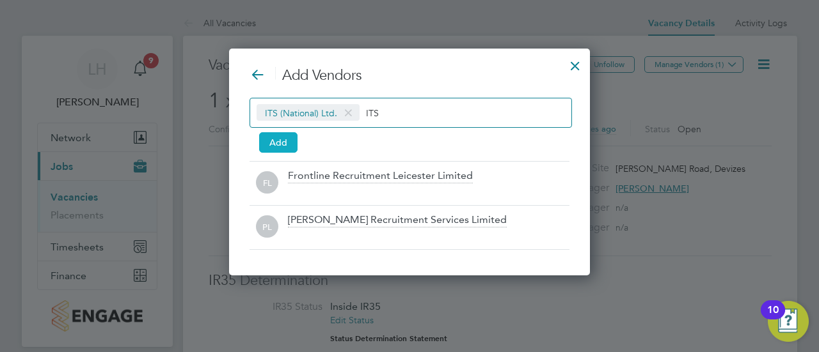
click at [285, 141] on button "Add" at bounding box center [278, 142] width 38 height 20
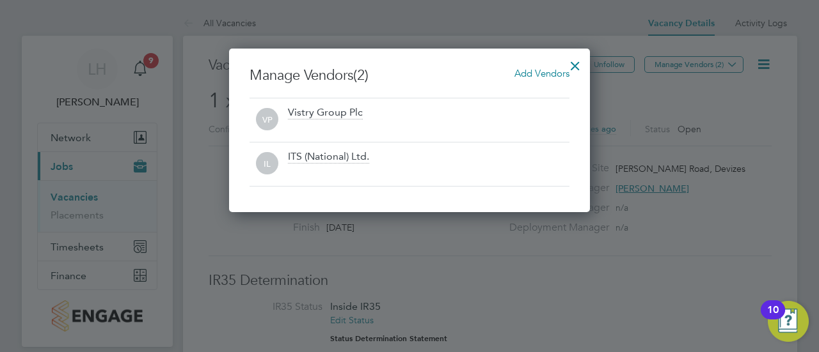
click at [574, 68] on div at bounding box center [575, 62] width 23 height 23
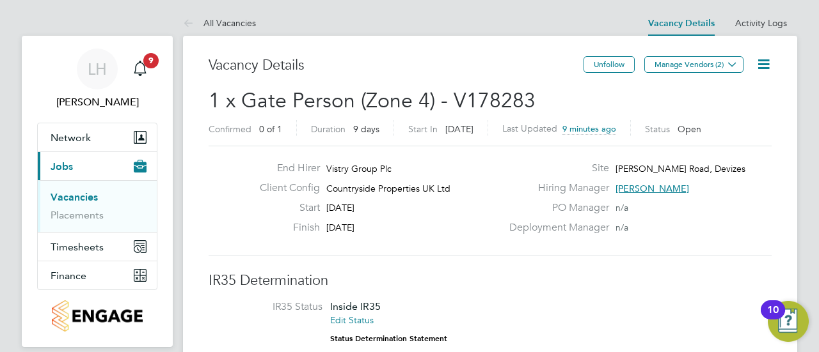
click at [686, 81] on div "Unfollow Manage Vendors (2)" at bounding box center [677, 70] width 188 height 29
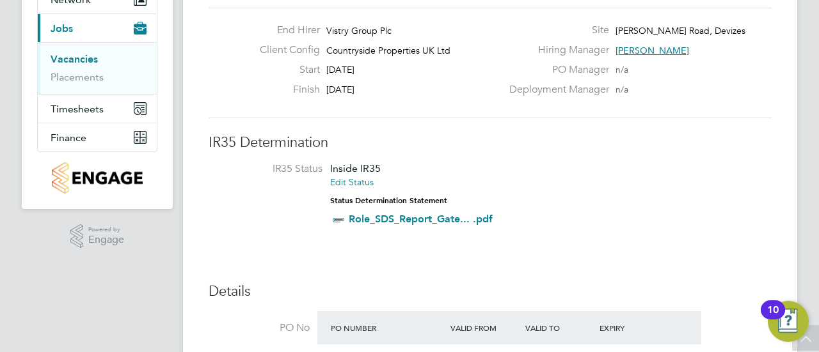
scroll to position [0, 0]
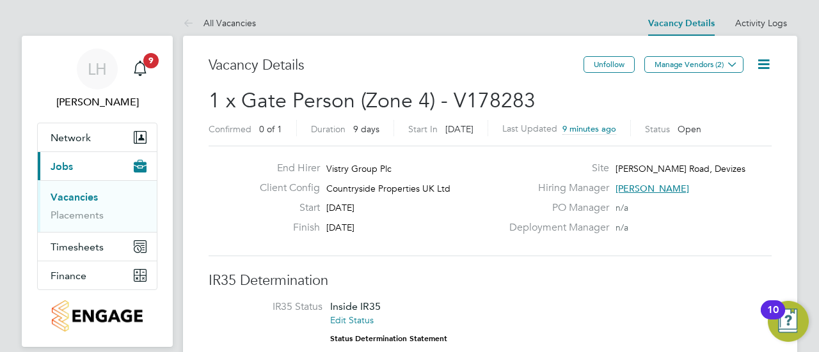
click at [72, 198] on link "Vacancies" at bounding box center [74, 197] width 47 height 12
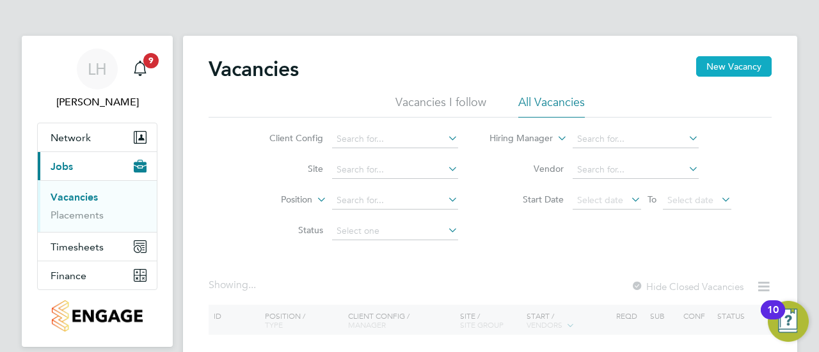
click at [751, 58] on button "New Vacancy" at bounding box center [733, 66] width 75 height 20
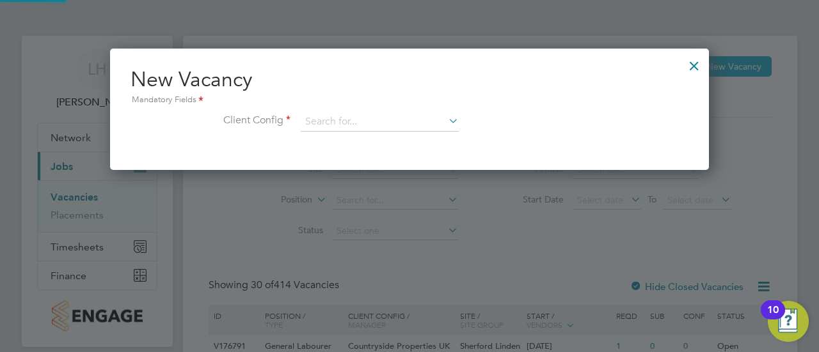
scroll to position [121, 599]
click at [393, 120] on input at bounding box center [380, 122] width 158 height 19
click at [400, 272] on li "Countryside Properties UK Ltd" at bounding box center [465, 278] width 328 height 17
type input "Countryside Properties UK Ltd"
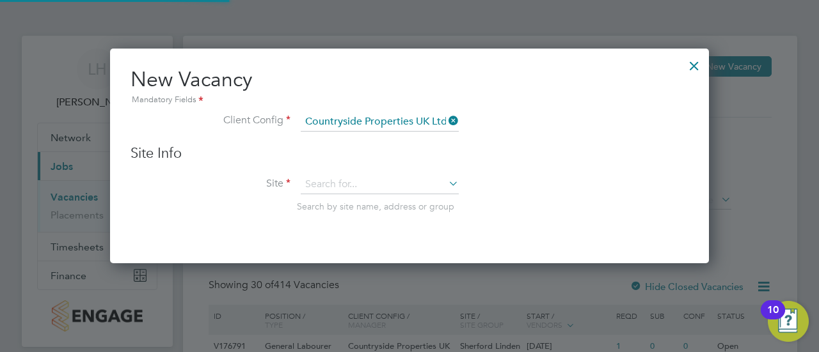
click at [363, 204] on span "Search by site name, address or group" at bounding box center [375, 207] width 157 height 12
click at [345, 184] on input at bounding box center [380, 184] width 158 height 19
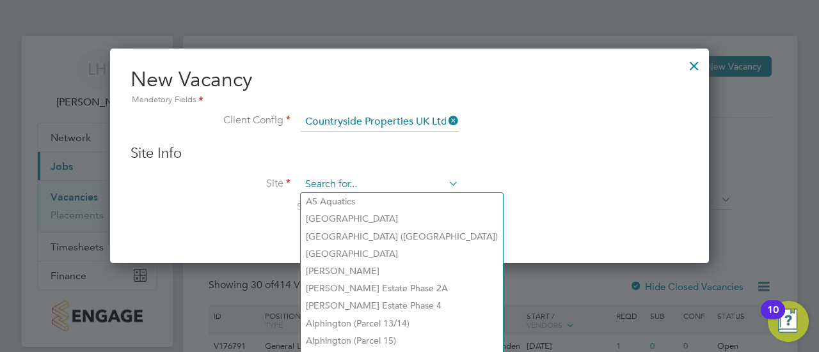
click at [345, 184] on input at bounding box center [380, 184] width 158 height 19
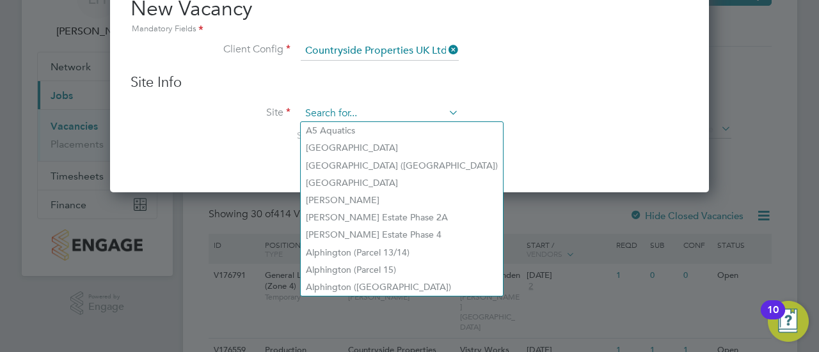
scroll to position [77, 0]
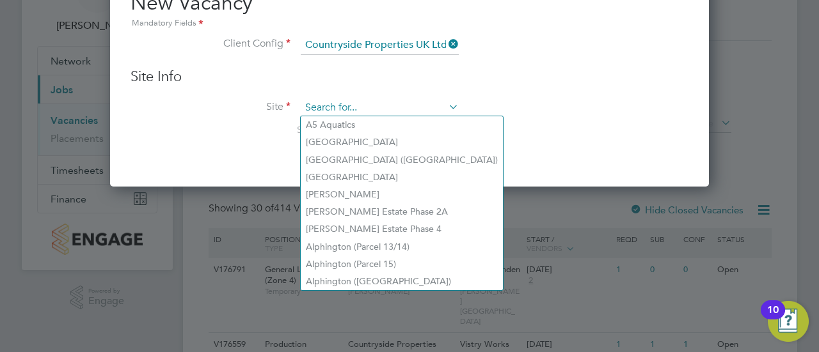
click at [335, 111] on input at bounding box center [380, 108] width 158 height 19
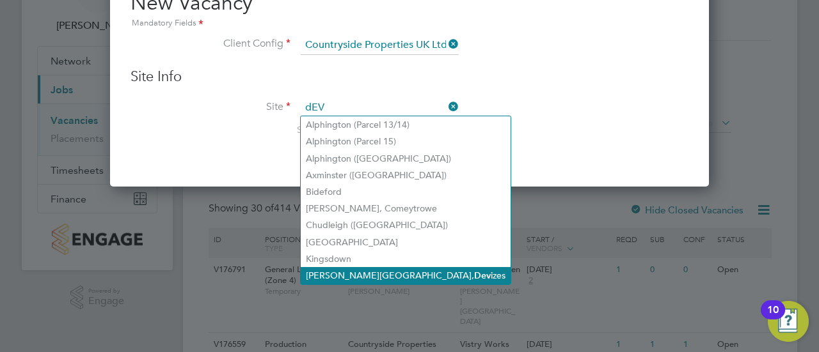
click at [356, 279] on li "Marshall Road, Dev izes" at bounding box center [406, 275] width 210 height 17
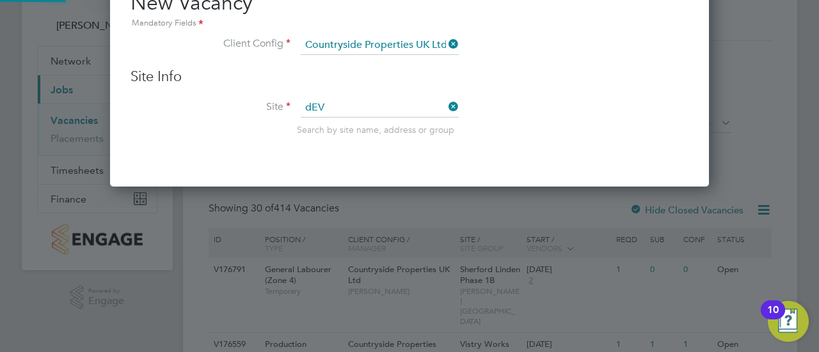
type input "[PERSON_NAME] Road, Devizes"
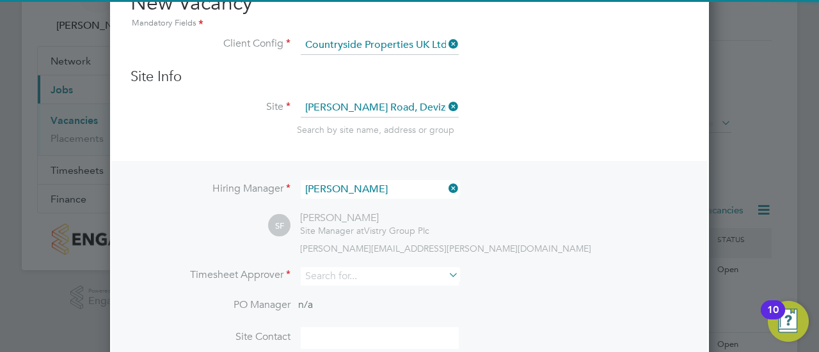
click at [544, 129] on div "Search by site name, address or group" at bounding box center [492, 130] width 391 height 12
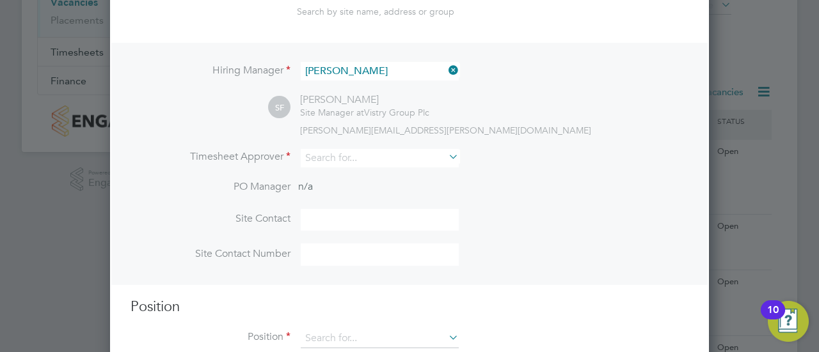
scroll to position [203, 0]
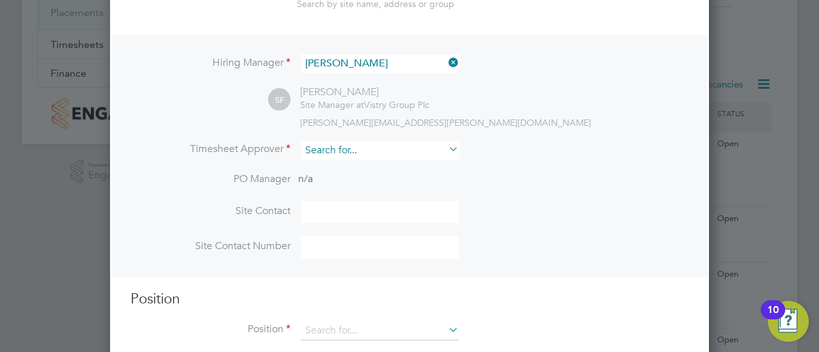
click at [360, 141] on input at bounding box center [380, 150] width 158 height 19
click at [354, 274] on li "Simon Foy" at bounding box center [380, 270] width 159 height 17
type input "[PERSON_NAME]"
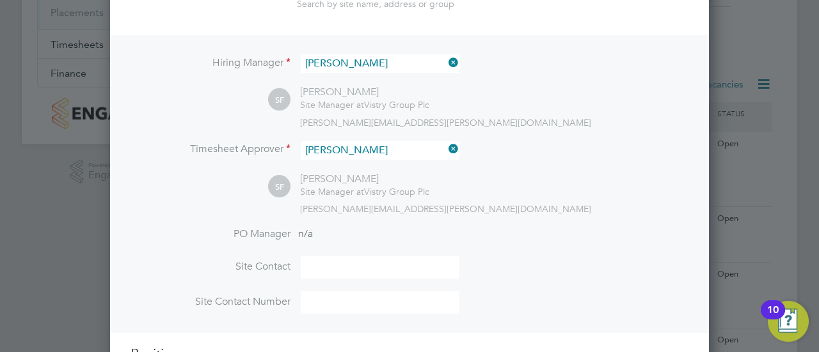
click at [509, 221] on div "Hiring Manager Simon Foy SF Simon Foy Site Manager at Vistry Group Plc simon.fo…" at bounding box center [409, 183] width 596 height 297
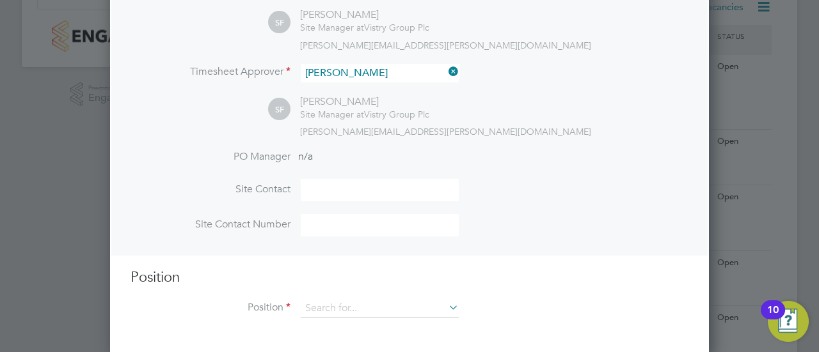
scroll to position [281, 0]
click at [320, 306] on input at bounding box center [380, 308] width 158 height 19
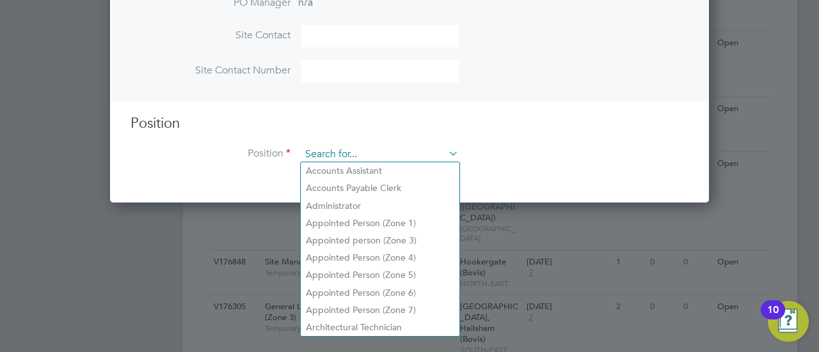
scroll to position [439, 0]
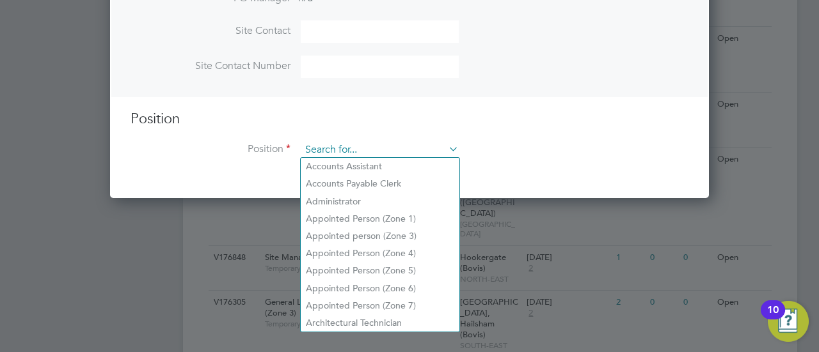
click at [372, 148] on input at bounding box center [380, 150] width 158 height 19
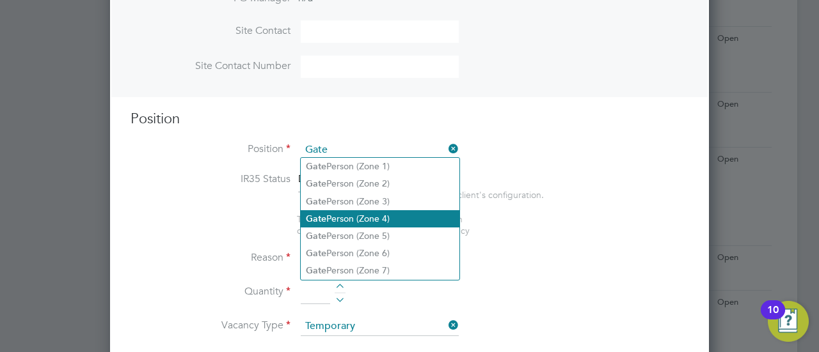
click at [413, 218] on li "Gate Person (Zone 4)" at bounding box center [380, 218] width 159 height 17
type input "Gate Person (Zone 4)"
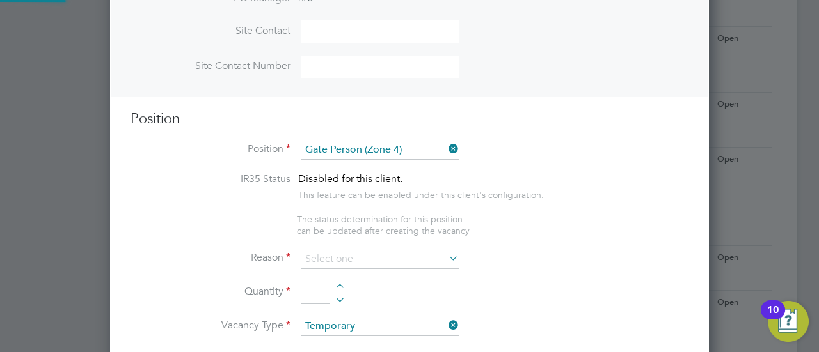
click at [565, 216] on ul "IR35 Status Disabled for this client. This feature can be enabled under this cl…" at bounding box center [409, 205] width 558 height 64
type textarea "- Welcoming visitors and signing visitors in and out of site - Checking CSCS ca…"
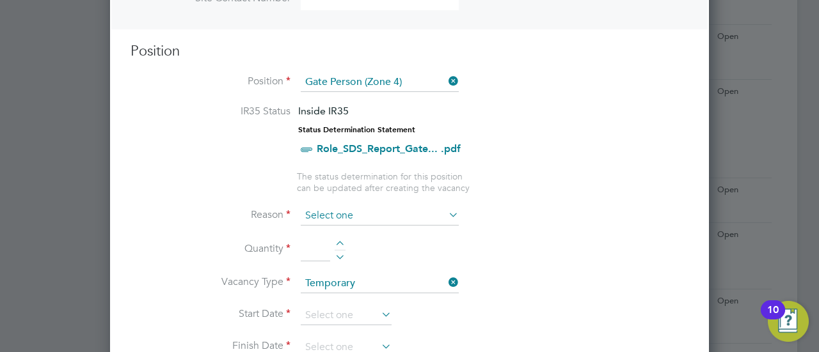
scroll to position [509, 0]
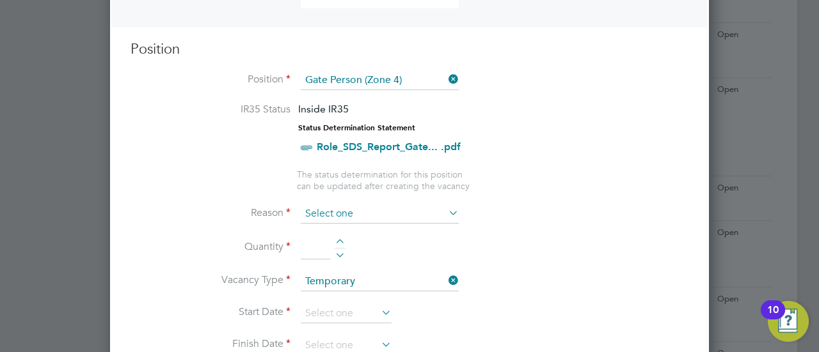
click at [399, 210] on input at bounding box center [380, 214] width 158 height 19
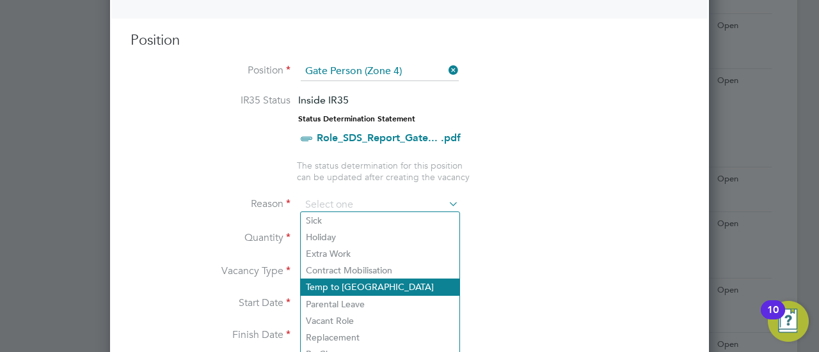
scroll to position [519, 0]
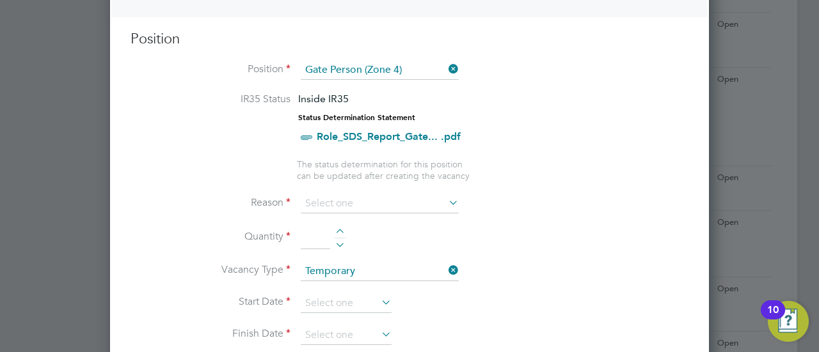
click at [363, 337] on li "Replacement" at bounding box center [380, 336] width 159 height 17
type input "Replacement"
click at [526, 280] on li "Vacancy Type Temporary" at bounding box center [409, 278] width 558 height 32
click at [383, 306] on input at bounding box center [346, 303] width 91 height 19
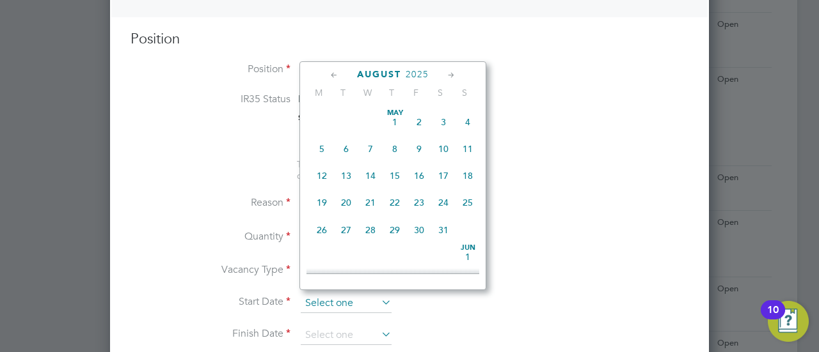
scroll to position [439, 0]
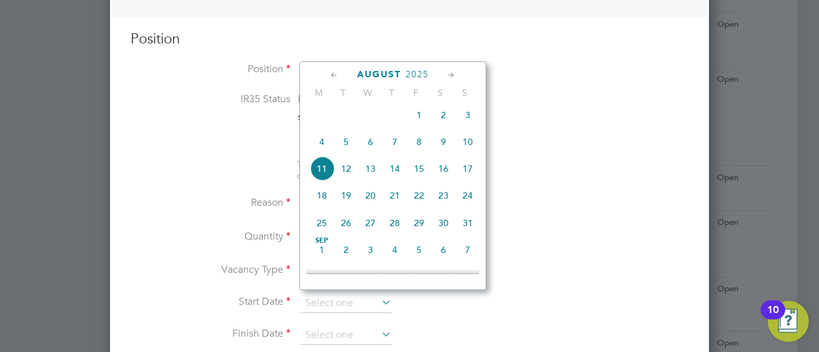
click at [448, 295] on li "Start Date" at bounding box center [409, 310] width 558 height 32
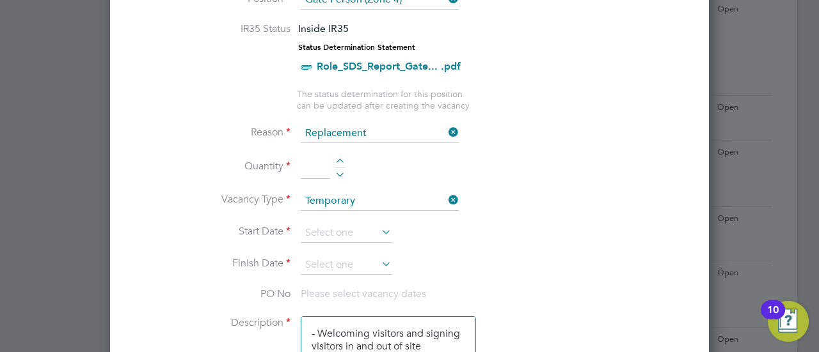
scroll to position [594, 0]
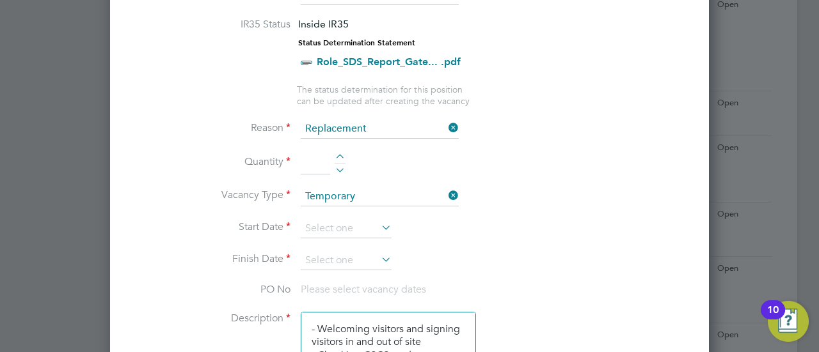
click at [494, 258] on li "Finish Date" at bounding box center [409, 267] width 558 height 32
click at [363, 224] on input at bounding box center [346, 228] width 91 height 19
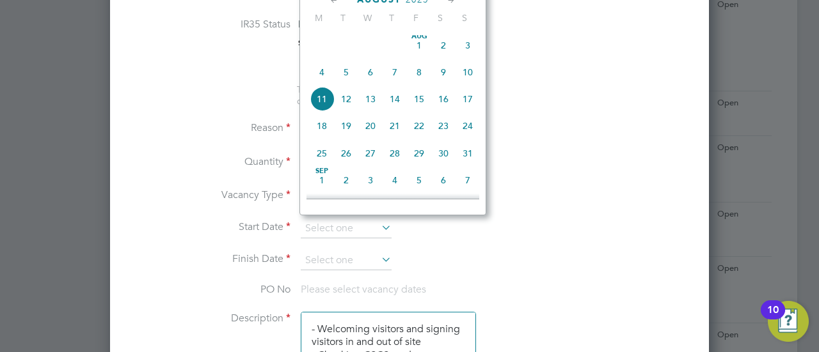
scroll to position [426, 0]
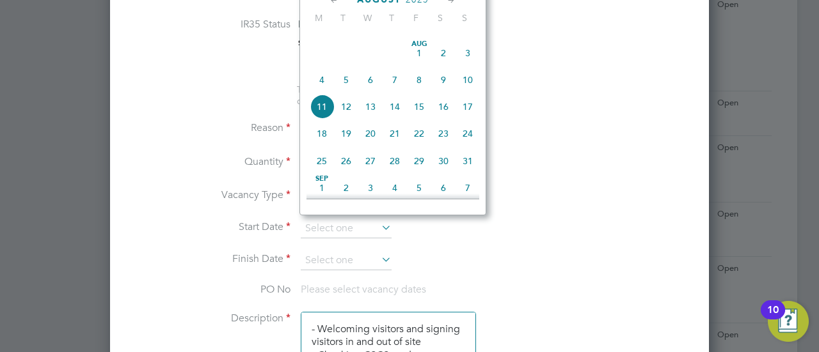
click at [352, 112] on span "12" at bounding box center [346, 107] width 24 height 24
type input "[DATE]"
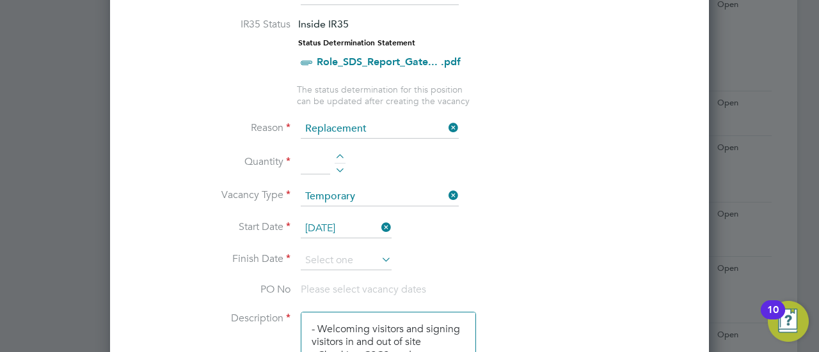
click at [571, 208] on li "Vacancy Type Temporary" at bounding box center [409, 203] width 558 height 32
click at [368, 251] on input at bounding box center [346, 260] width 91 height 19
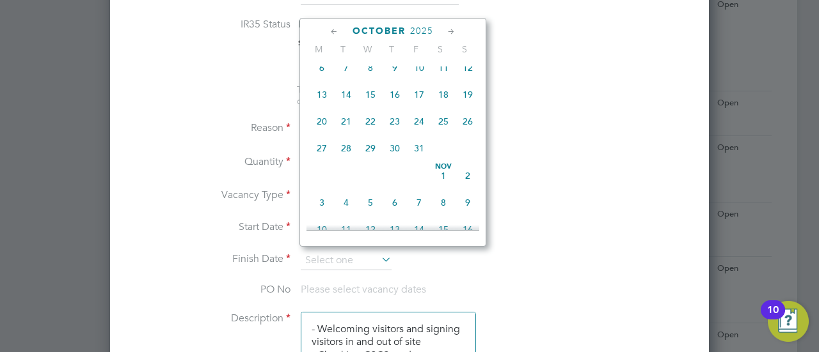
scroll to position [738, 0]
click at [343, 161] on span "28" at bounding box center [346, 150] width 24 height 24
type input "[DATE]"
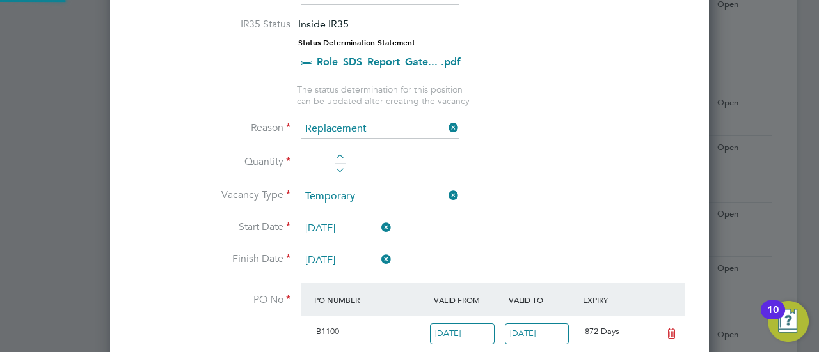
scroll to position [22, 120]
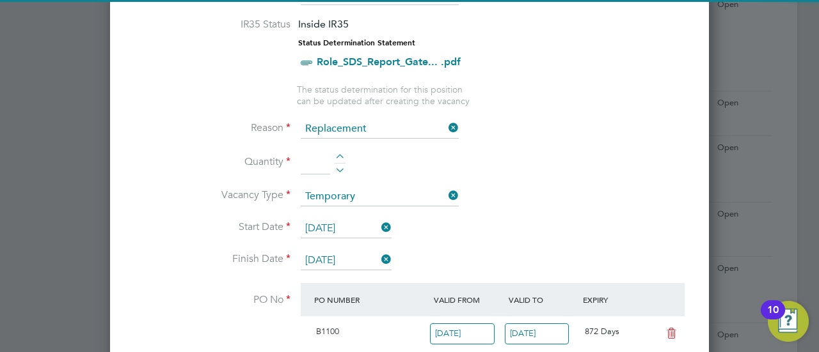
click at [596, 195] on li "Vacancy Type Temporary" at bounding box center [409, 203] width 558 height 32
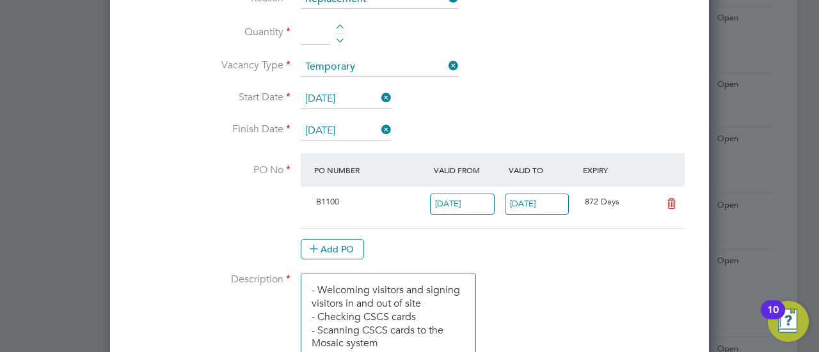
scroll to position [731, 0]
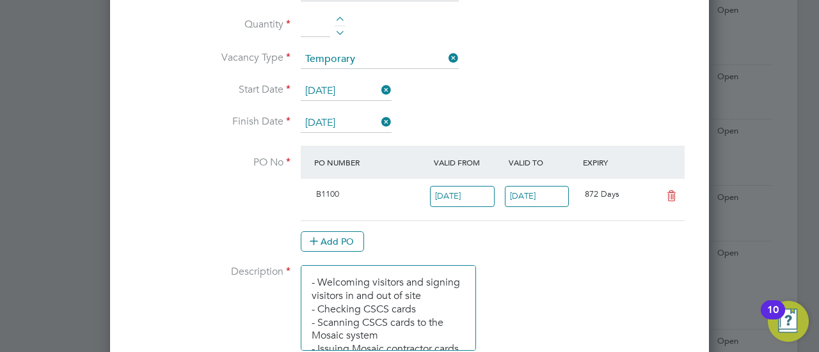
drag, startPoint x: 672, startPoint y: 191, endPoint x: 689, endPoint y: 101, distance: 91.7
click at [689, 101] on div "New Vacancy Mandatory Fields Client Config Countryside Properties UK Ltd Site I…" at bounding box center [409, 278] width 599 height 1923
click at [670, 191] on icon at bounding box center [671, 196] width 16 height 10
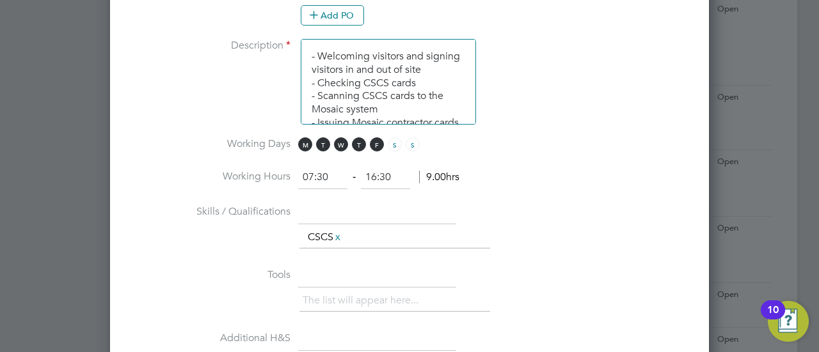
scroll to position [974, 0]
click at [313, 171] on input "07:30" at bounding box center [322, 179] width 49 height 23
click at [555, 150] on li "Working Days M T W T F S S" at bounding box center [409, 153] width 558 height 29
click at [312, 179] on input "06:30" at bounding box center [322, 179] width 49 height 23
type input "08:30"
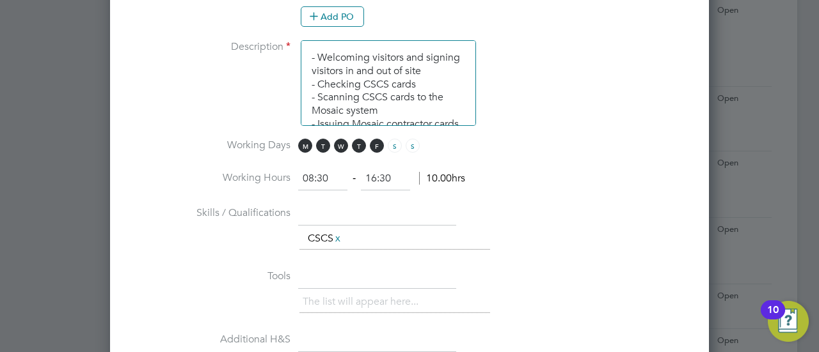
click at [528, 203] on li "Skills / Qualifications The list will appear here... CSCS x" at bounding box center [409, 234] width 558 height 63
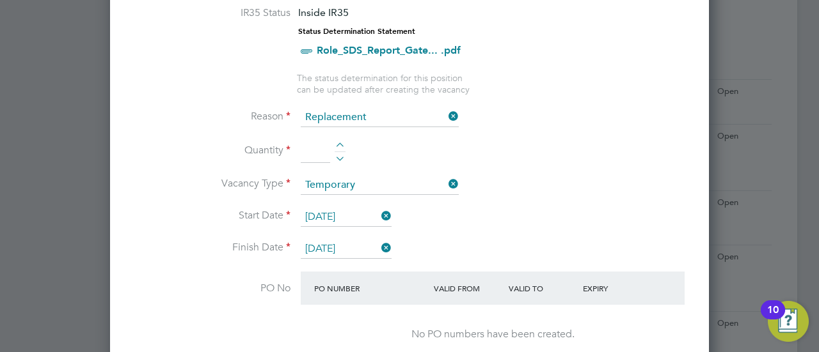
scroll to position [604, 0]
click at [334, 145] on li "Quantity" at bounding box center [409, 159] width 558 height 36
click at [338, 144] on div at bounding box center [340, 147] width 11 height 9
type input "1"
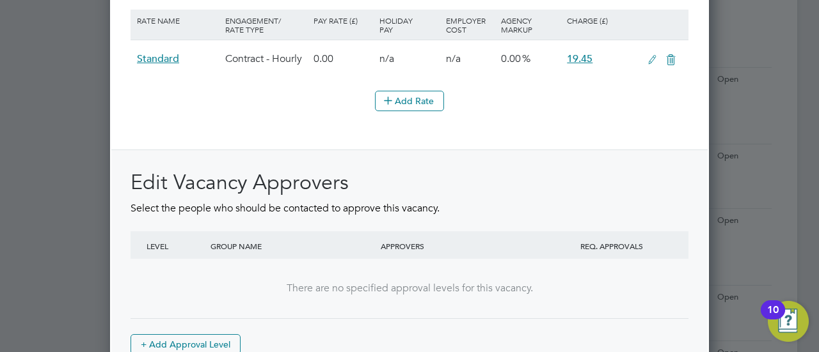
scroll to position [1627, 0]
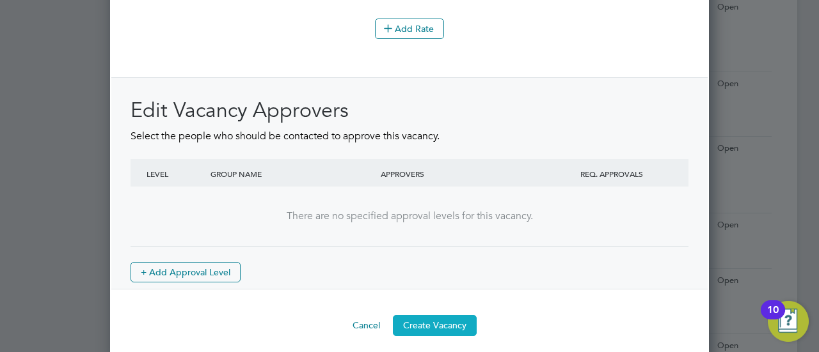
click at [413, 315] on button "Create Vacancy" at bounding box center [435, 325] width 84 height 20
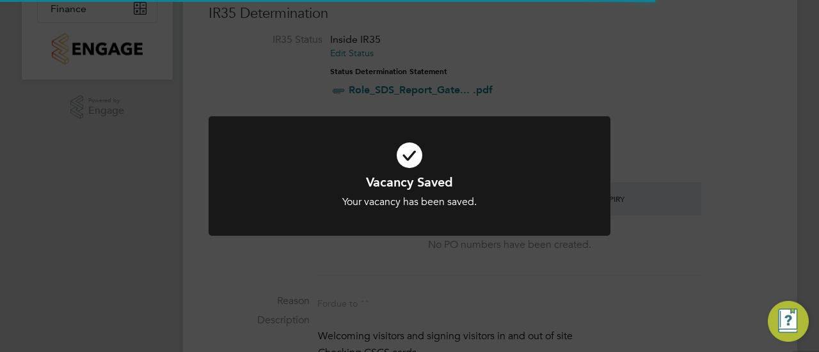
scroll to position [8, 0]
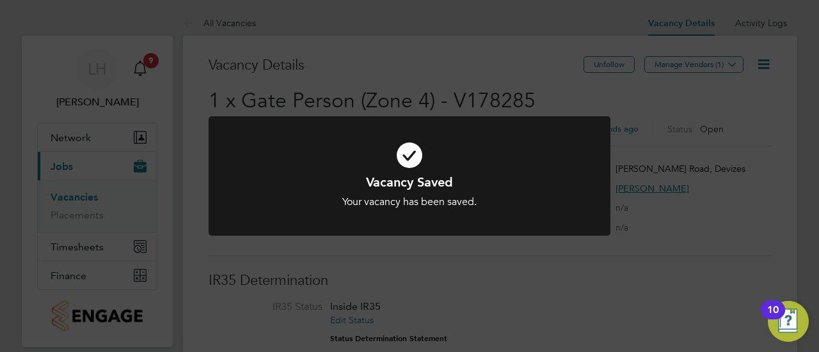
click at [472, 257] on div "Vacancy Saved Your vacancy has been saved. Cancel Okay" at bounding box center [409, 176] width 819 height 352
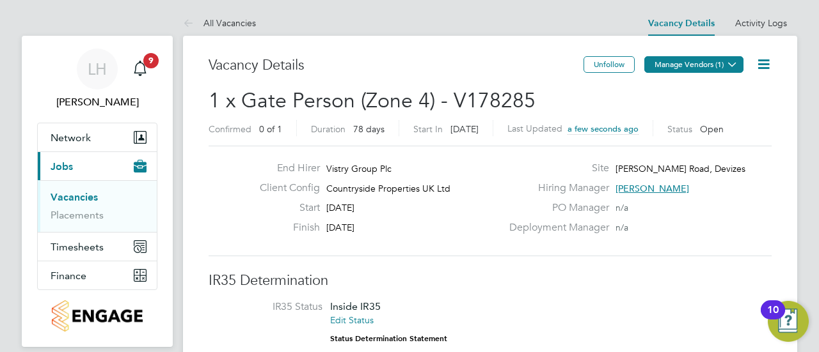
click at [695, 67] on button "Manage Vendors (1)" at bounding box center [693, 64] width 99 height 17
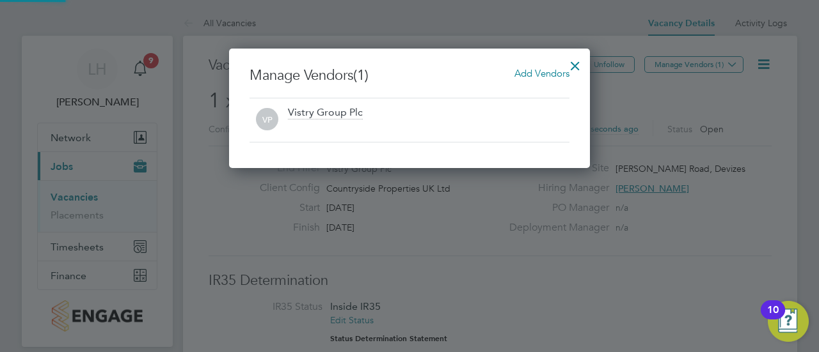
scroll to position [120, 361]
click at [526, 67] on div "Add Vendors" at bounding box center [541, 74] width 55 height 14
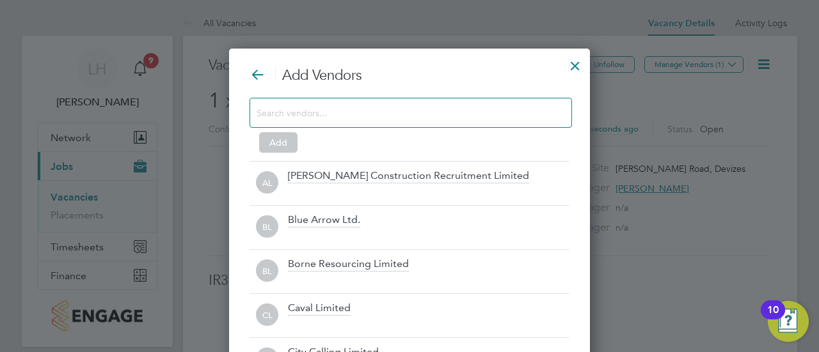
click at [399, 113] on input at bounding box center [401, 112] width 288 height 17
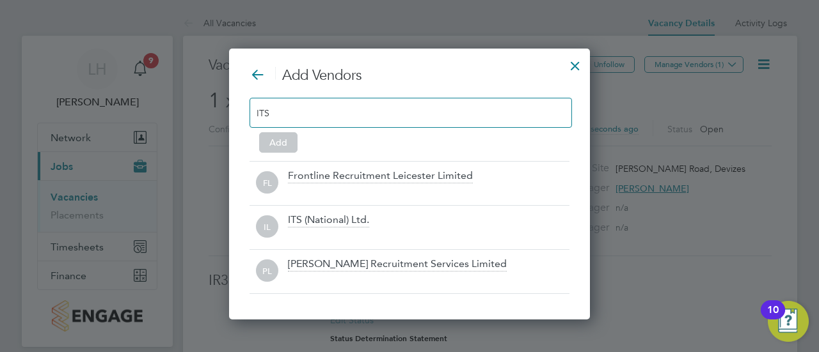
scroll to position [6, 6]
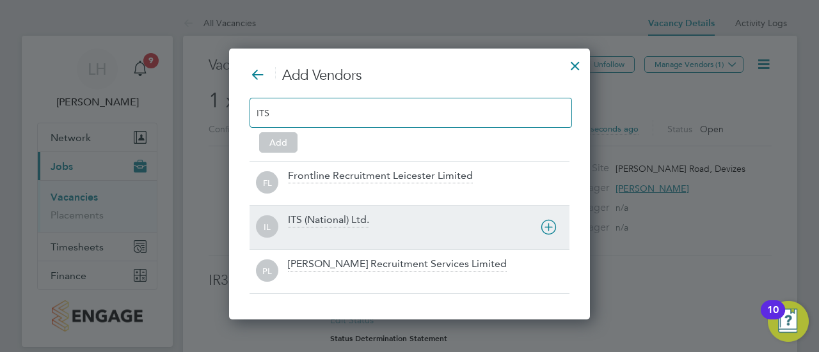
type input "ITS"
click at [395, 210] on div "IL ITS (National) Ltd." at bounding box center [409, 227] width 320 height 44
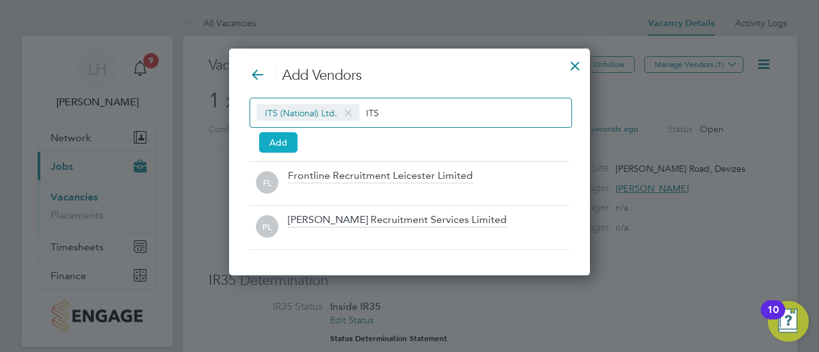
click at [290, 139] on button "Add" at bounding box center [278, 142] width 38 height 20
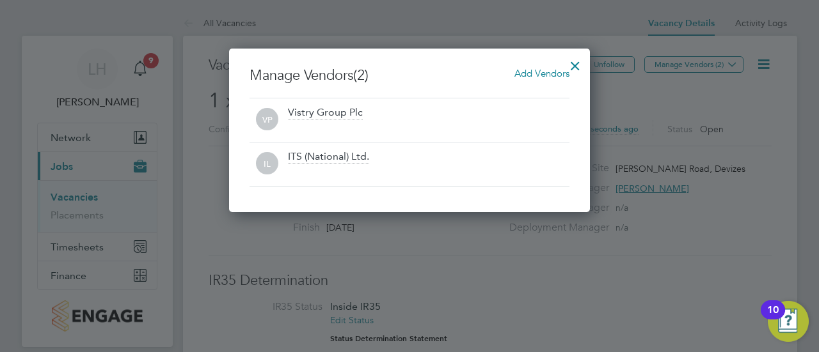
click at [573, 66] on div at bounding box center [575, 62] width 23 height 23
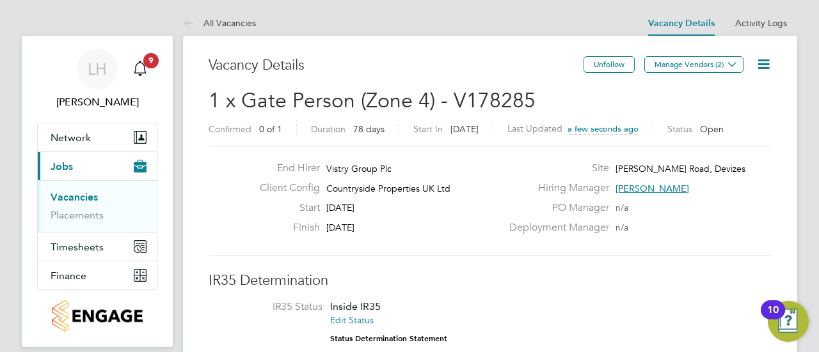
click at [91, 196] on link "Vacancies" at bounding box center [74, 197] width 47 height 12
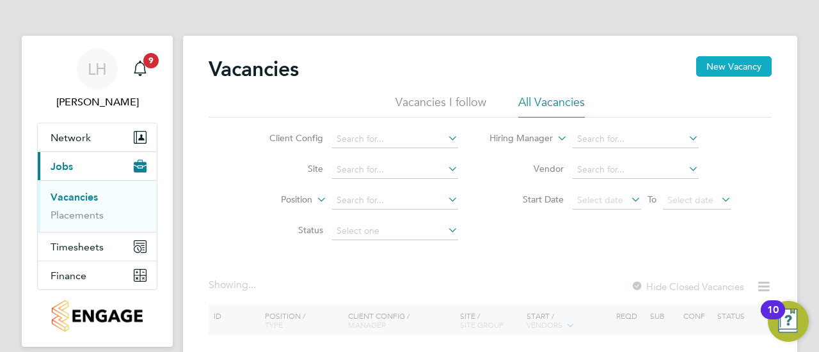
click at [718, 70] on button "New Vacancy" at bounding box center [733, 66] width 75 height 20
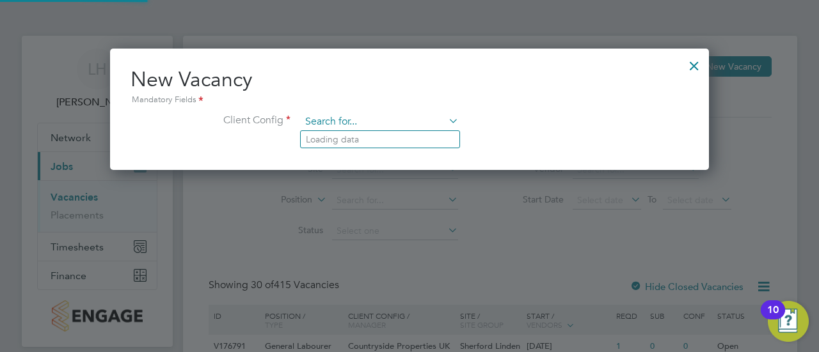
click at [431, 118] on input at bounding box center [380, 122] width 158 height 19
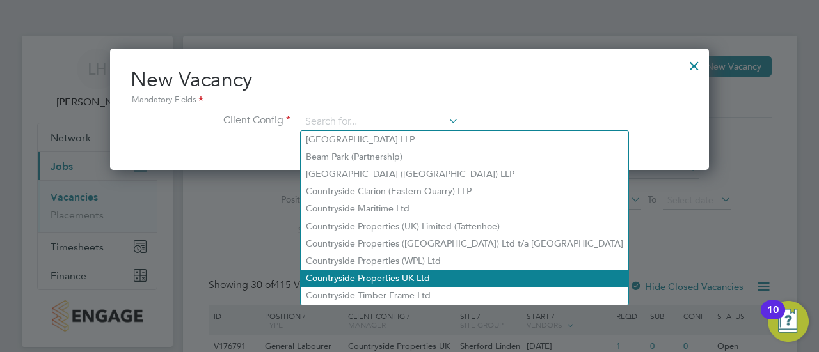
click at [380, 272] on li "Countryside Properties UK Ltd" at bounding box center [465, 278] width 328 height 17
type input "Countryside Properties UK Ltd"
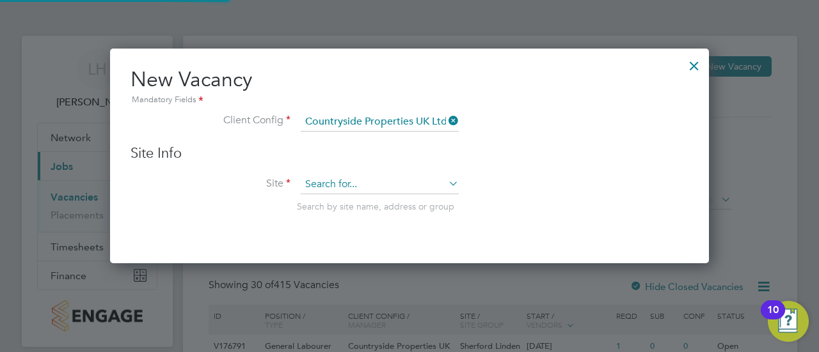
click at [377, 178] on input at bounding box center [380, 184] width 158 height 19
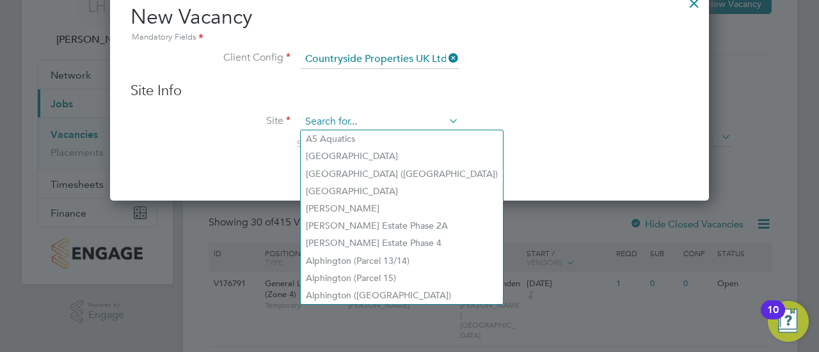
click at [354, 121] on input at bounding box center [380, 122] width 158 height 19
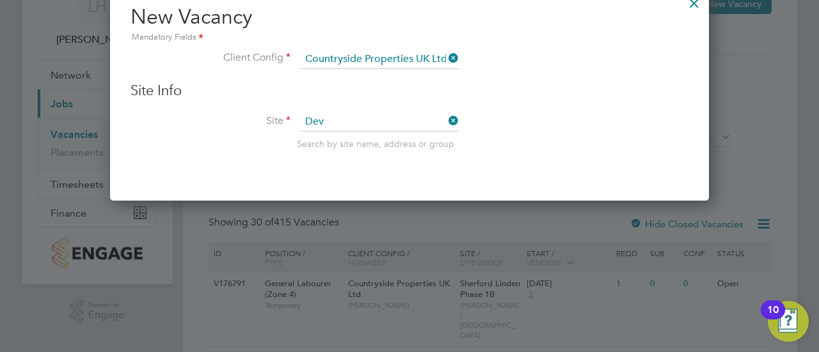
click at [351, 271] on li "Kingsdown" at bounding box center [406, 273] width 210 height 17
type input "Kingsdown"
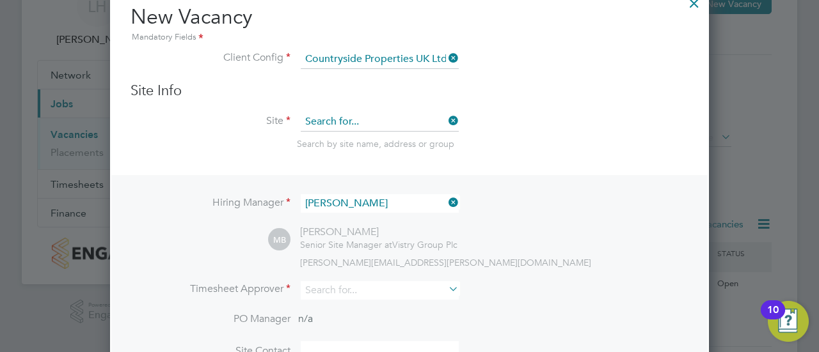
click at [370, 117] on input at bounding box center [380, 122] width 158 height 19
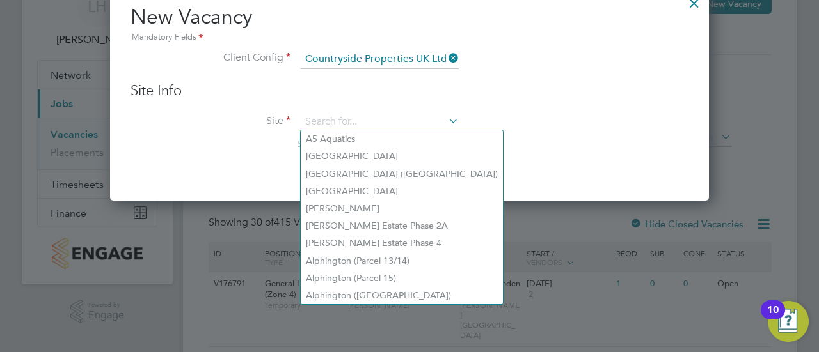
click at [356, 109] on div "Site Info Site Search by site name, address or group" at bounding box center [409, 129] width 558 height 94
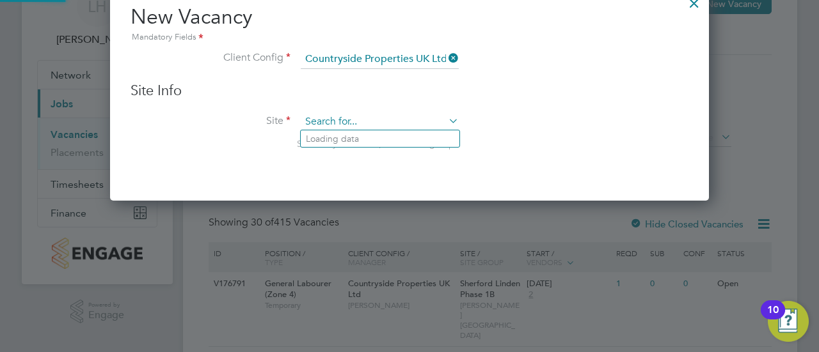
click at [353, 114] on input at bounding box center [380, 122] width 158 height 19
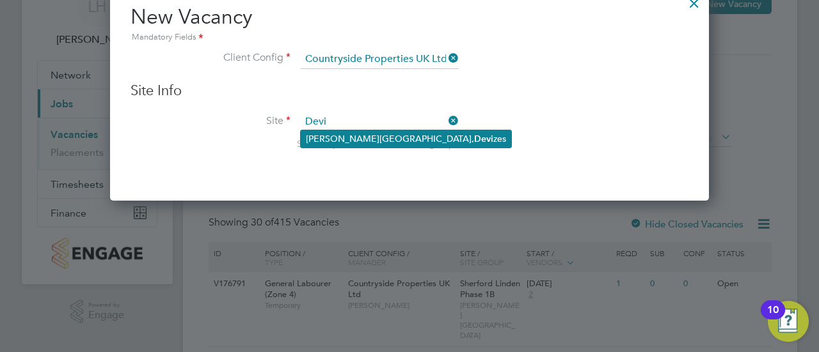
click at [354, 141] on li "Marshall Road, Devi zes" at bounding box center [406, 138] width 210 height 17
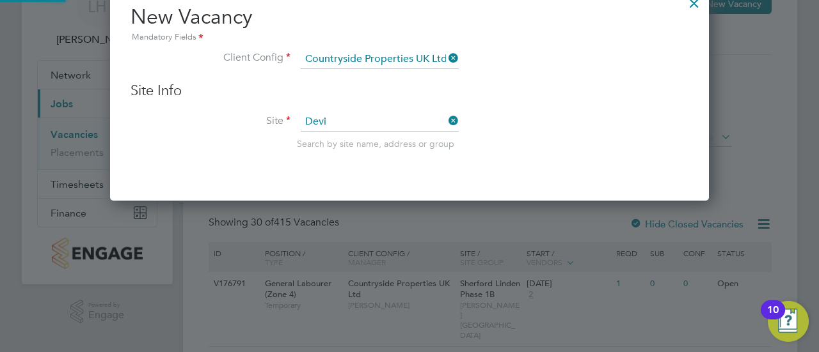
type input "[PERSON_NAME] Road, Devizes"
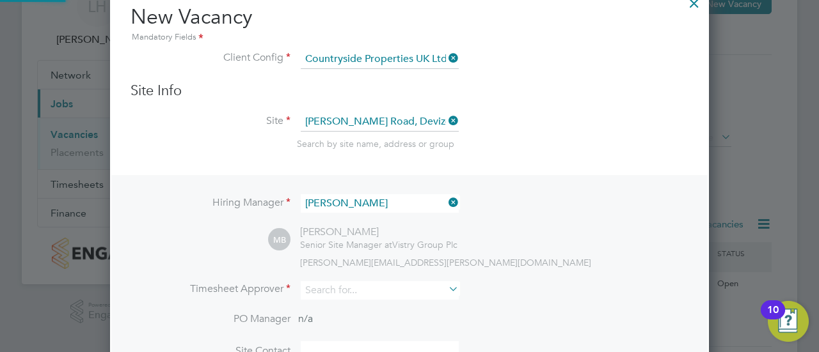
click at [558, 163] on li "Site Marshall Road, Devizes Search by site name, address or group" at bounding box center [409, 144] width 558 height 63
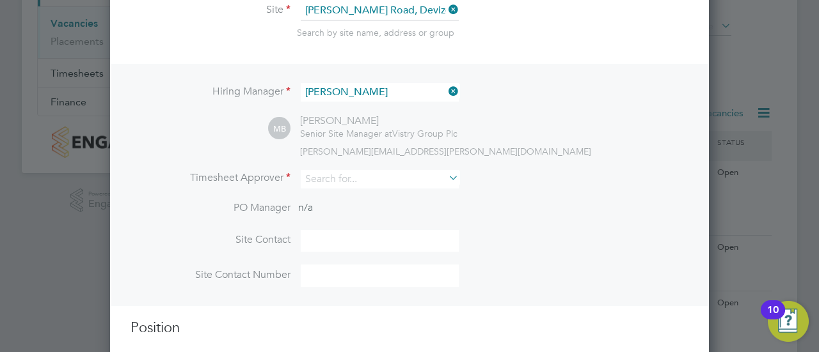
click at [446, 89] on icon at bounding box center [446, 92] width 0 height 18
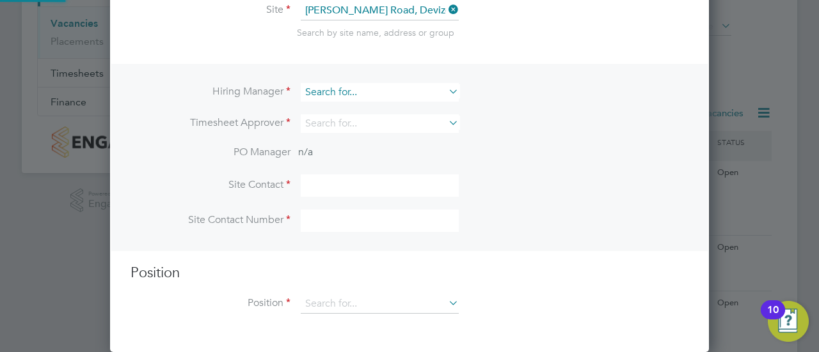
click at [383, 88] on input at bounding box center [380, 92] width 158 height 19
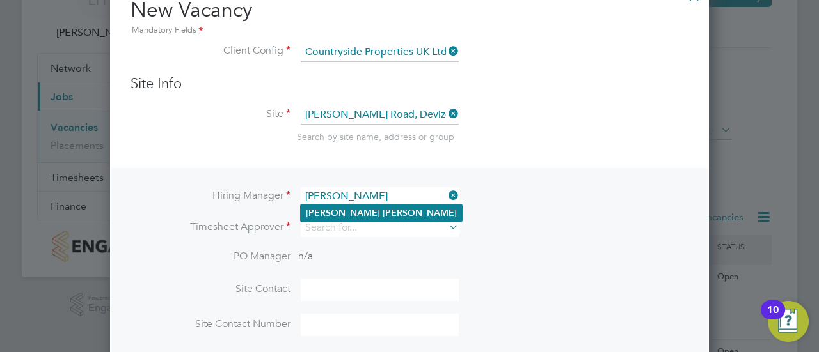
type input "[PERSON_NAME]"
click at [395, 216] on li "Simon Foy" at bounding box center [381, 213] width 161 height 17
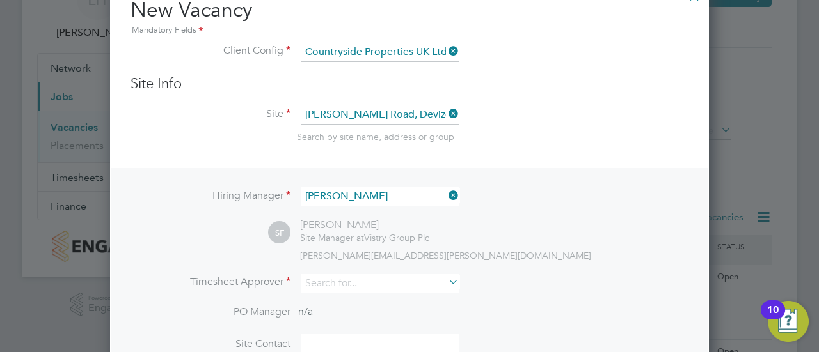
click at [507, 232] on div "SF Simon Foy Site Manager at Vistry Group Plc simon.foy@vistry.co.uk" at bounding box center [478, 240] width 420 height 42
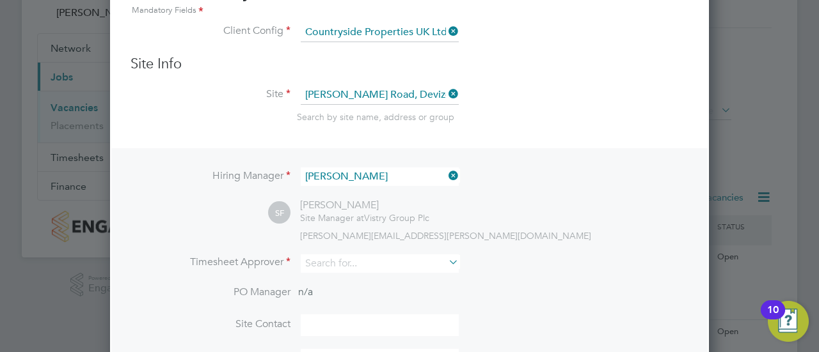
click at [370, 247] on div "Hiring Manager Simon Foy SF Simon Foy Site Manager at Vistry Group Plc simon.fo…" at bounding box center [409, 269] width 596 height 242
click at [363, 255] on input at bounding box center [380, 264] width 158 height 19
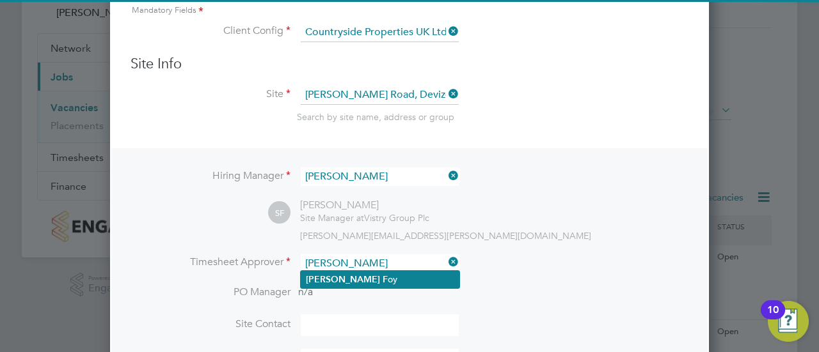
click at [374, 282] on li "Simon F oy" at bounding box center [380, 279] width 159 height 17
type input "[PERSON_NAME]"
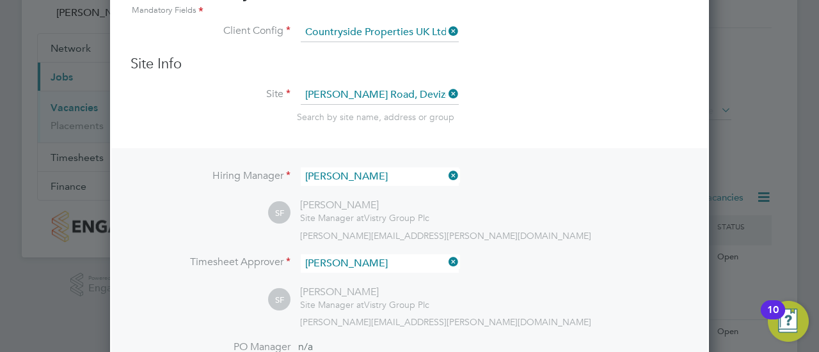
click at [572, 273] on li "Timesheet Approver Simon Foy" at bounding box center [409, 270] width 558 height 31
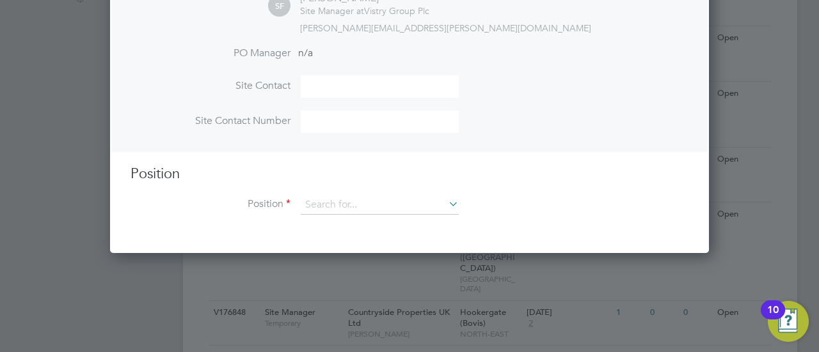
scroll to position [386, 0]
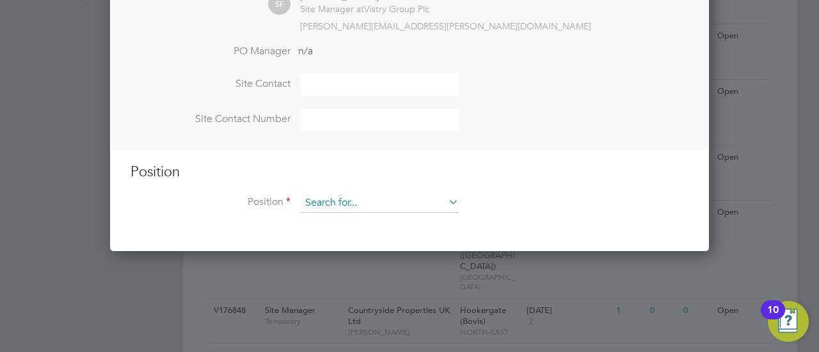
click at [381, 203] on input at bounding box center [380, 203] width 158 height 19
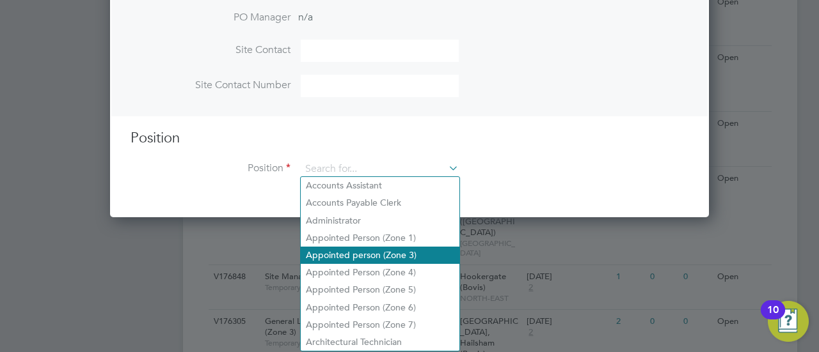
scroll to position [420, 0]
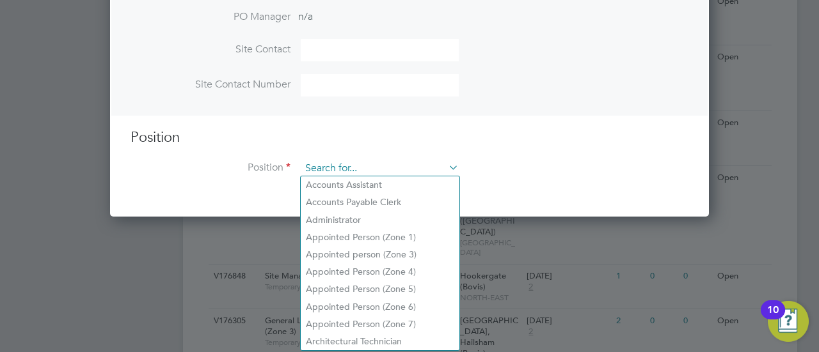
click at [377, 170] on input at bounding box center [380, 168] width 158 height 19
click at [338, 165] on input at bounding box center [380, 168] width 158 height 19
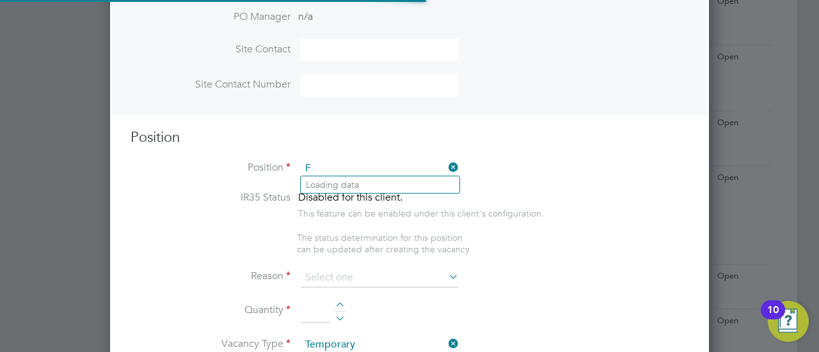
scroll to position [1821, 599]
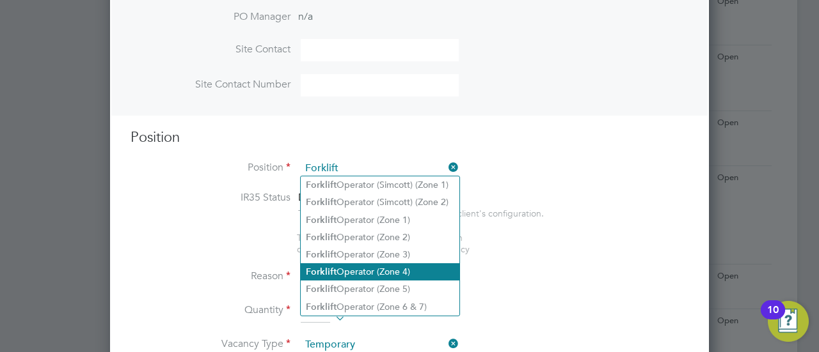
click at [410, 274] on li "Forklift Operator (Zone 4)" at bounding box center [380, 272] width 159 height 17
type input "Forklift Operator (Zone 4)"
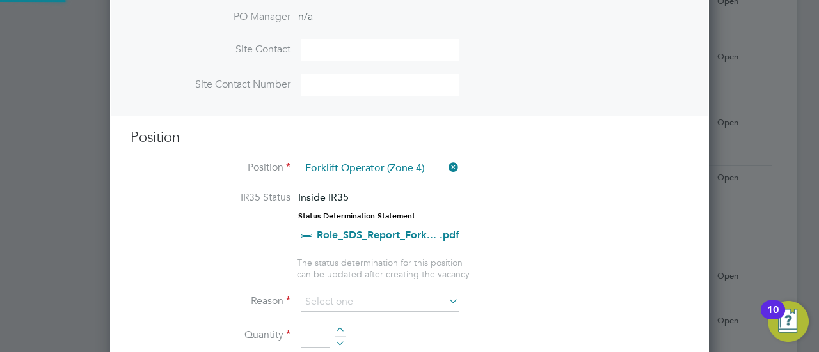
type textarea "Operate construction machinery and plant, including, but not limited to telesco…"
click at [533, 258] on ul "IR35 Status Inside IR35 Status Determination Statement Role_SDS_Report_Fork... …" at bounding box center [409, 235] width 558 height 89
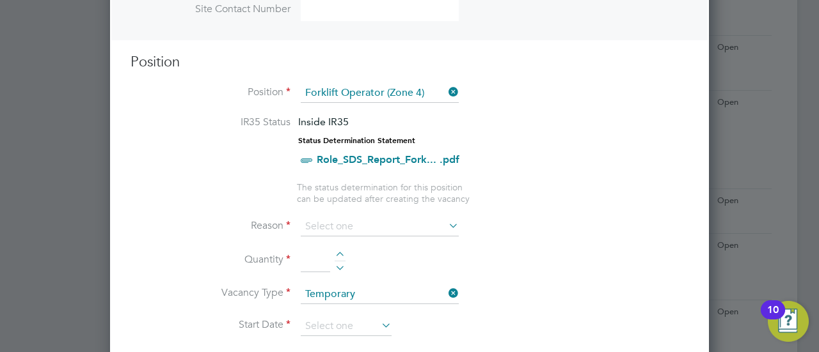
scroll to position [519, 0]
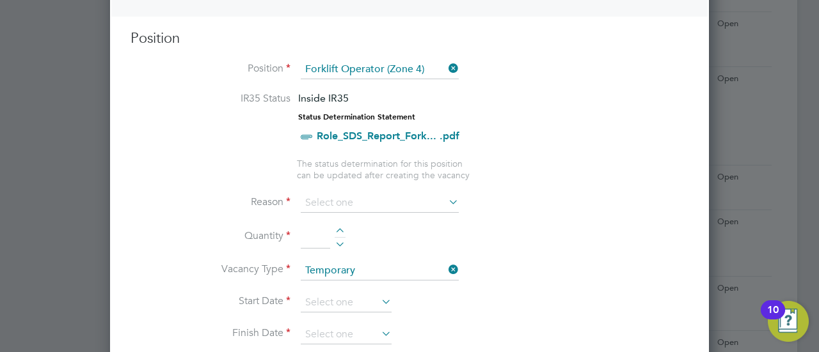
click at [427, 211] on li "Reason" at bounding box center [409, 210] width 558 height 32
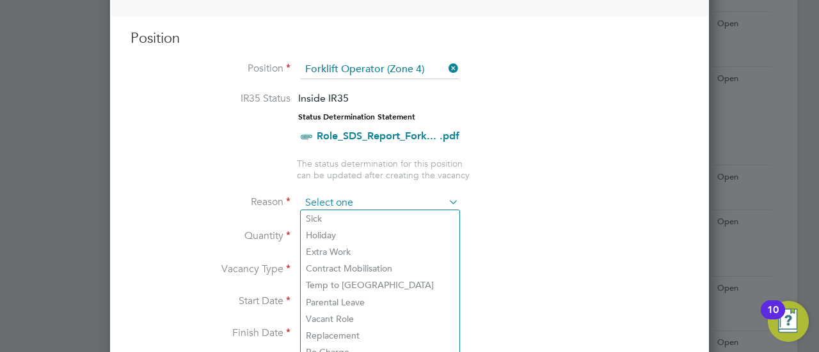
click at [413, 201] on input at bounding box center [380, 203] width 158 height 19
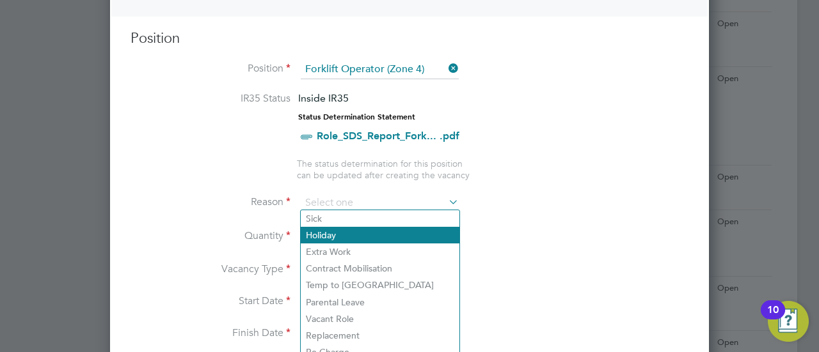
click at [352, 241] on li "Holiday" at bounding box center [380, 235] width 159 height 17
type input "Holiday"
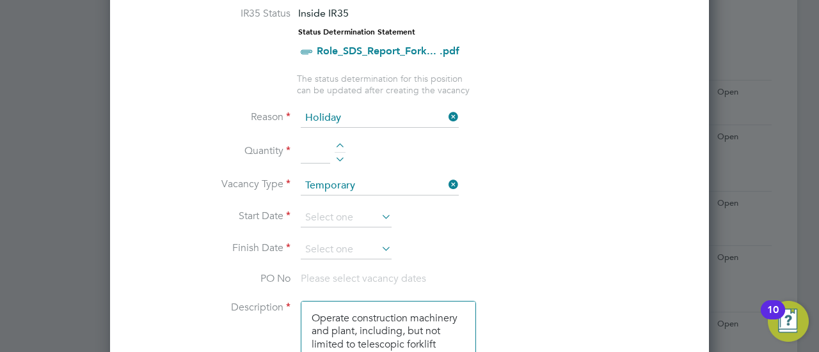
scroll to position [615, 0]
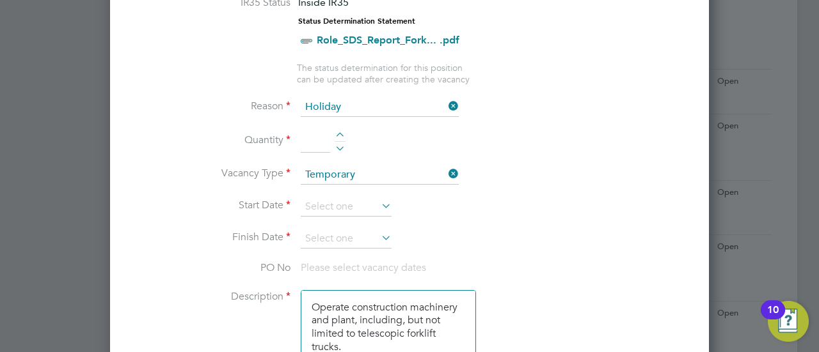
click at [379, 200] on icon at bounding box center [379, 206] width 0 height 18
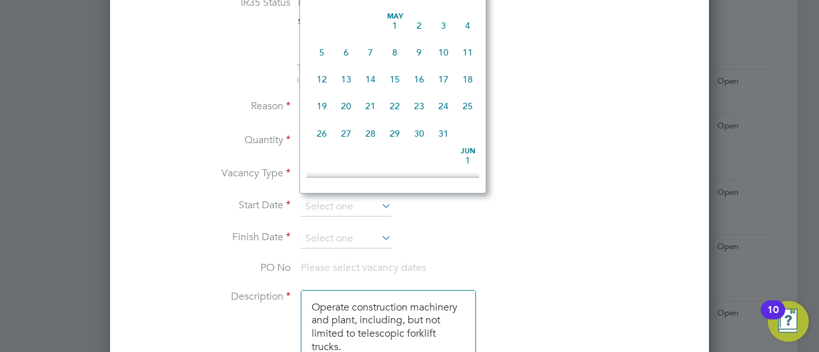
scroll to position [439, 0]
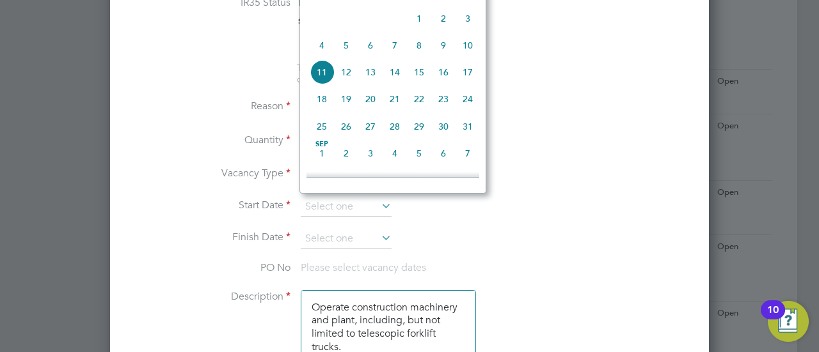
click at [349, 54] on span "5" at bounding box center [346, 45] width 24 height 24
type input "05 Aug 2025"
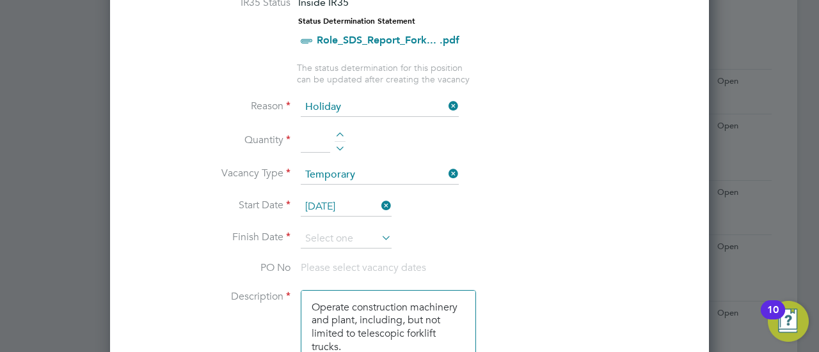
click at [379, 229] on icon at bounding box center [379, 238] width 0 height 18
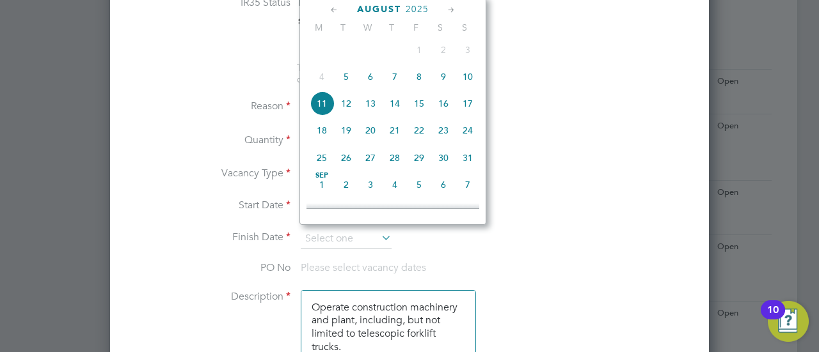
click at [420, 83] on span "8" at bounding box center [419, 77] width 24 height 24
type input "08 Aug 2025"
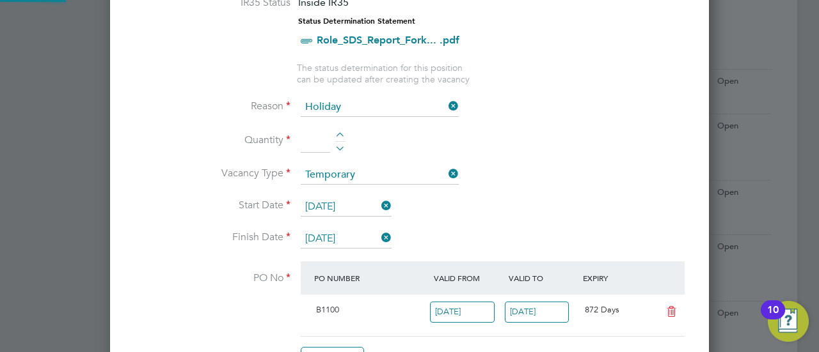
scroll to position [22, 120]
click at [535, 180] on li "Vacancy Type Temporary" at bounding box center [409, 182] width 558 height 32
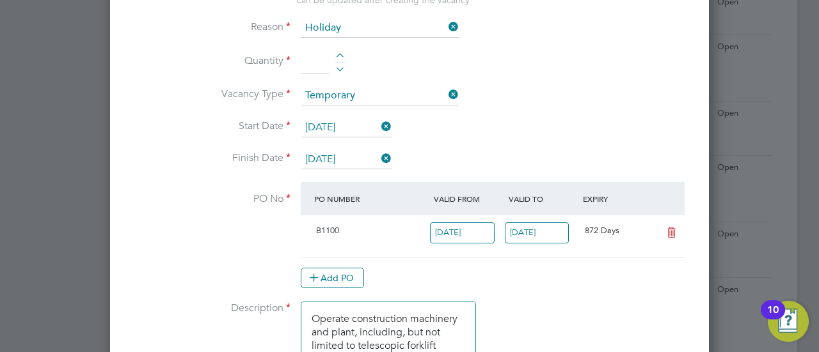
click at [670, 236] on icon at bounding box center [671, 233] width 16 height 10
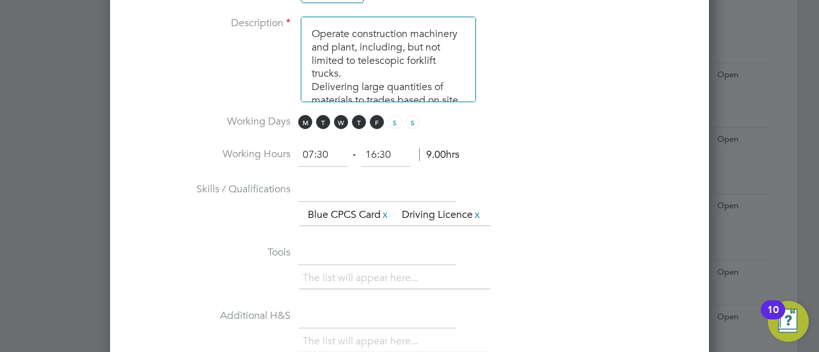
click at [310, 145] on input "07:30" at bounding box center [322, 155] width 49 height 23
click at [313, 145] on input "07:30" at bounding box center [322, 155] width 49 height 23
type input "08:30"
click at [515, 180] on li "Skills / Qualifications The list will appear here... Blue CPCS Card x Driving L…" at bounding box center [409, 211] width 558 height 63
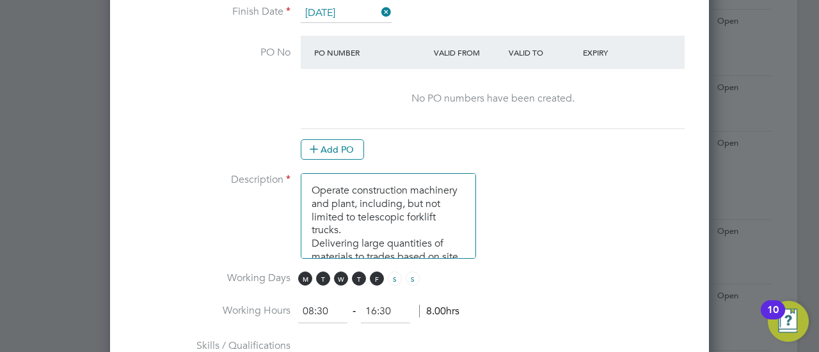
scroll to position [841, 0]
click at [541, 220] on li "Description Operate construction machinery and plant, including, but not limite…" at bounding box center [409, 223] width 558 height 99
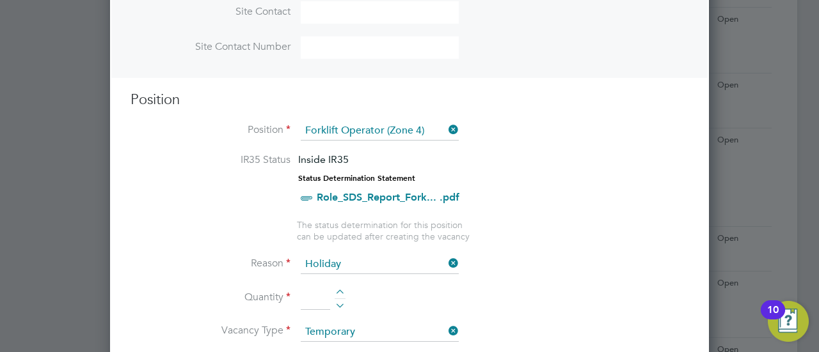
scroll to position [520, 0]
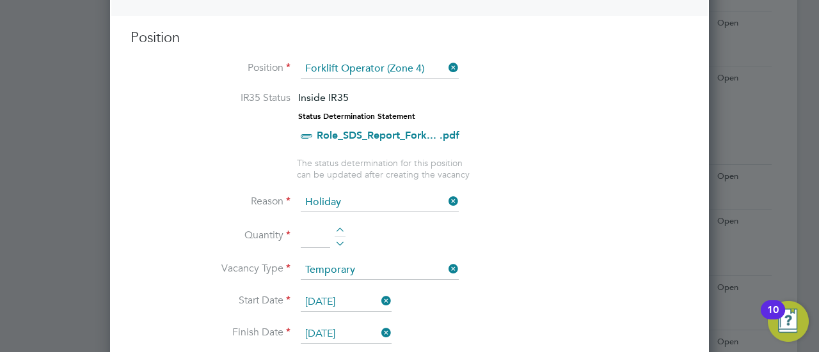
click at [343, 221] on li "Reason Holiday" at bounding box center [409, 209] width 558 height 32
click at [342, 225] on li "Quantity" at bounding box center [409, 243] width 558 height 36
click at [340, 228] on div at bounding box center [340, 232] width 11 height 9
type input "1"
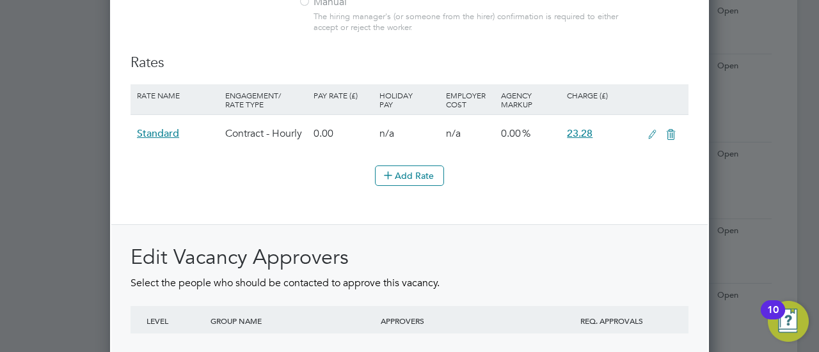
scroll to position [1648, 0]
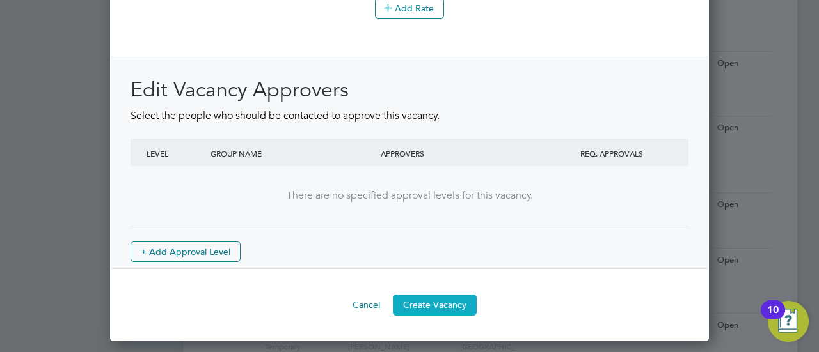
click at [445, 315] on button "Create Vacancy" at bounding box center [435, 305] width 84 height 20
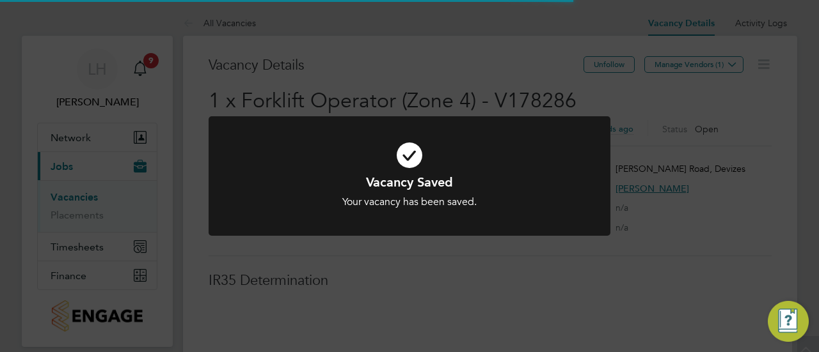
scroll to position [6, 6]
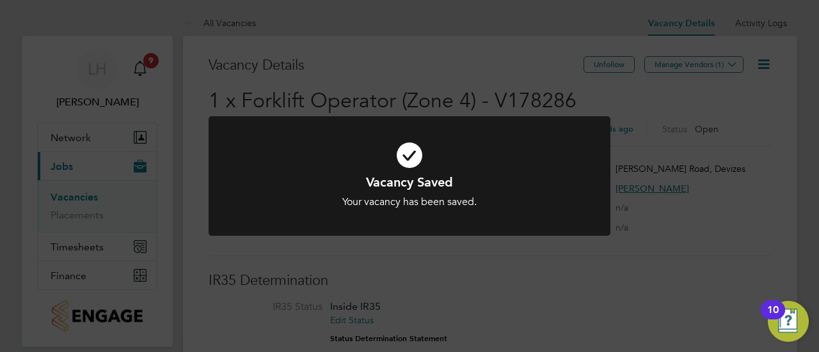
click at [706, 70] on div "Vacancy Saved Your vacancy has been saved. Cancel Okay" at bounding box center [409, 176] width 819 height 352
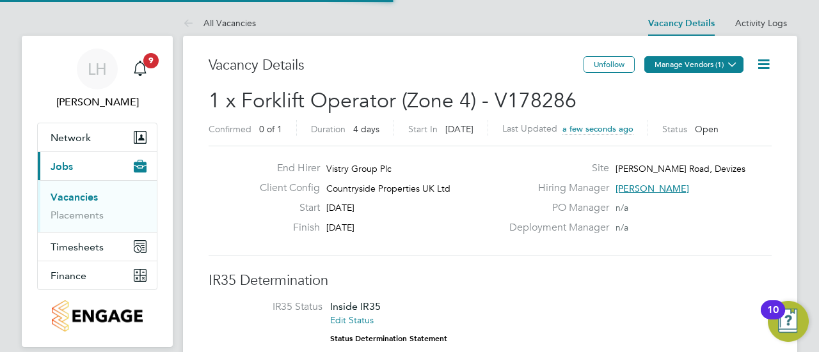
click at [697, 66] on button "Manage Vendors (1)" at bounding box center [693, 64] width 99 height 17
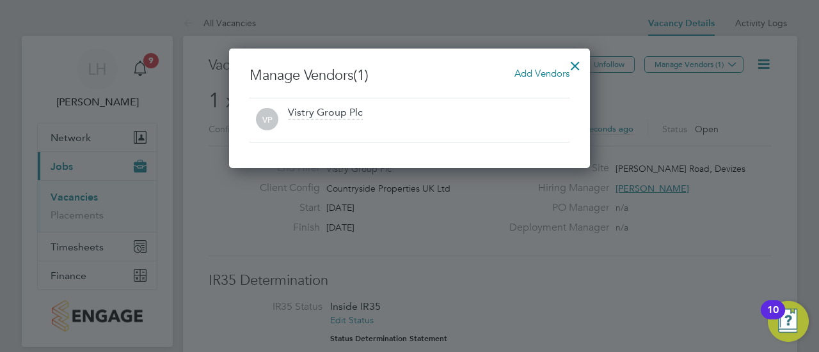
click at [548, 67] on span "Add Vendors" at bounding box center [541, 73] width 55 height 12
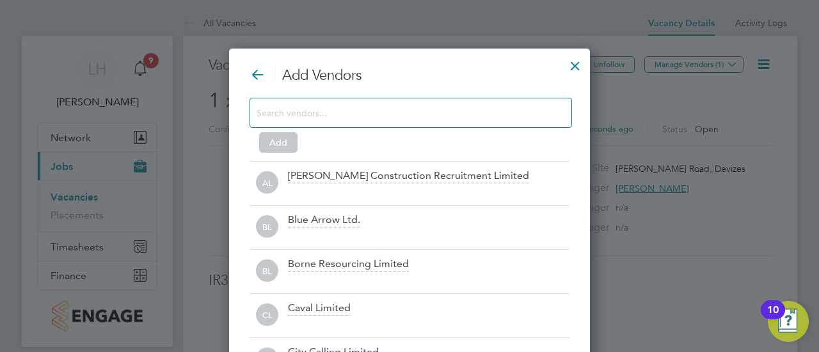
click at [395, 104] on input at bounding box center [401, 112] width 288 height 17
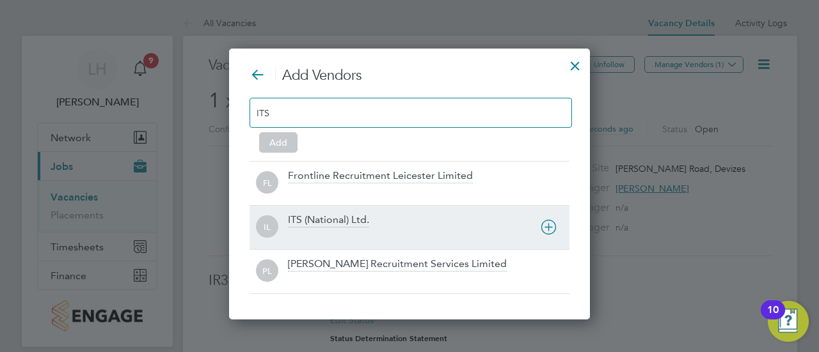
type input "ITS"
click at [363, 226] on div "ITS (National) Ltd." at bounding box center [428, 228] width 281 height 28
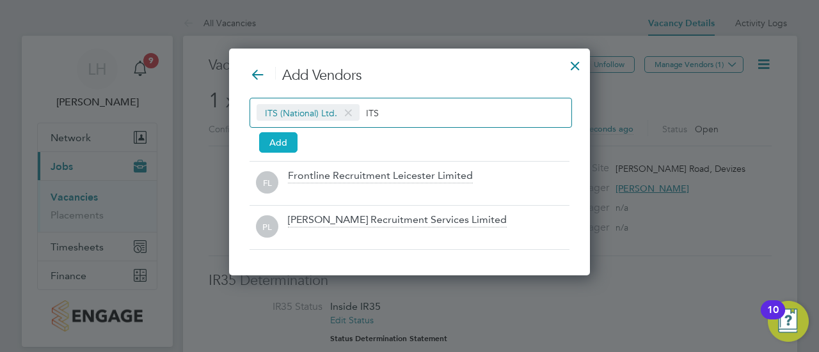
click at [284, 144] on button "Add" at bounding box center [278, 142] width 38 height 20
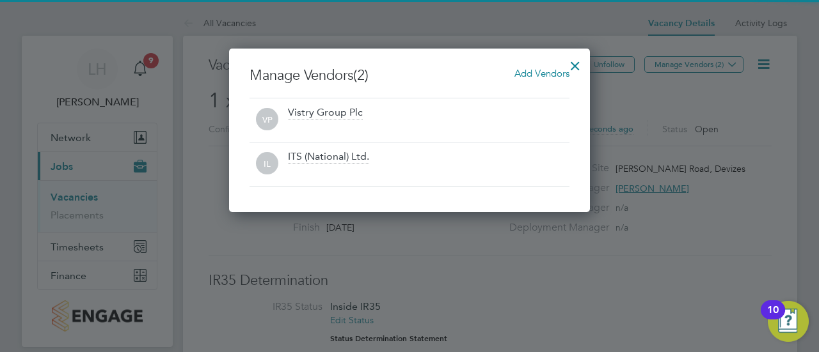
click at [574, 74] on div at bounding box center [575, 62] width 23 height 23
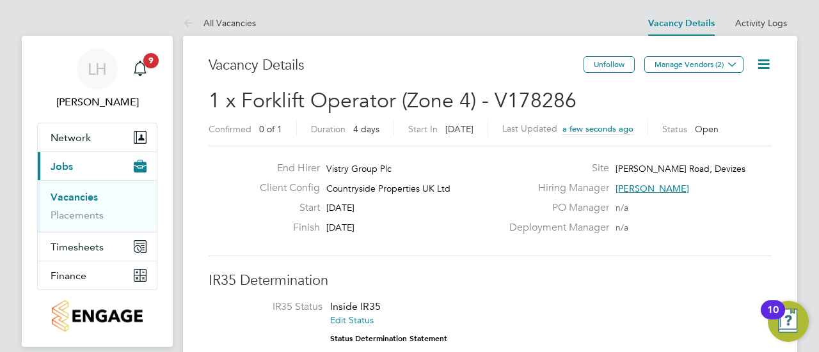
click at [86, 198] on link "Vacancies" at bounding box center [74, 197] width 47 height 12
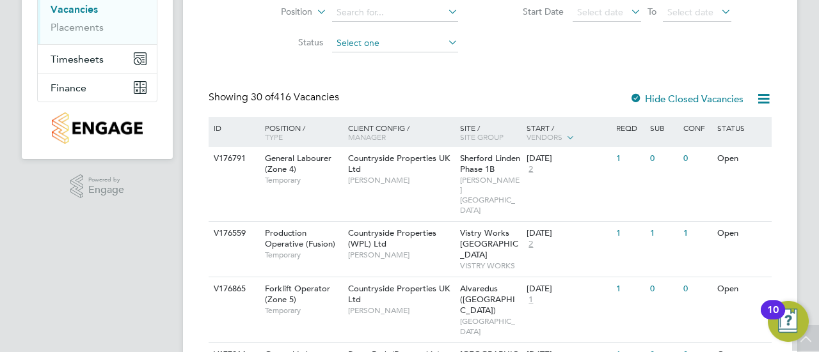
scroll to position [64, 0]
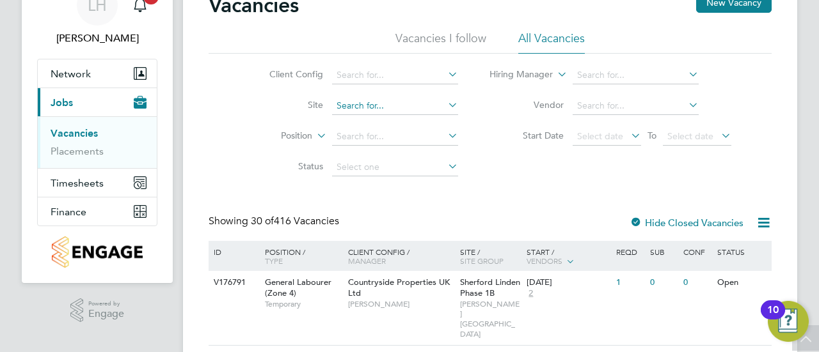
click at [360, 108] on input at bounding box center [395, 106] width 126 height 18
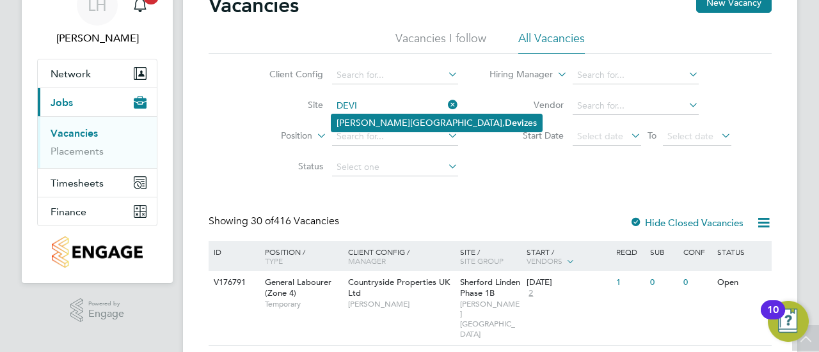
click at [374, 125] on li "Marshall Road, Devi zes" at bounding box center [436, 122] width 210 height 17
type input "[PERSON_NAME] Road, Devizes"
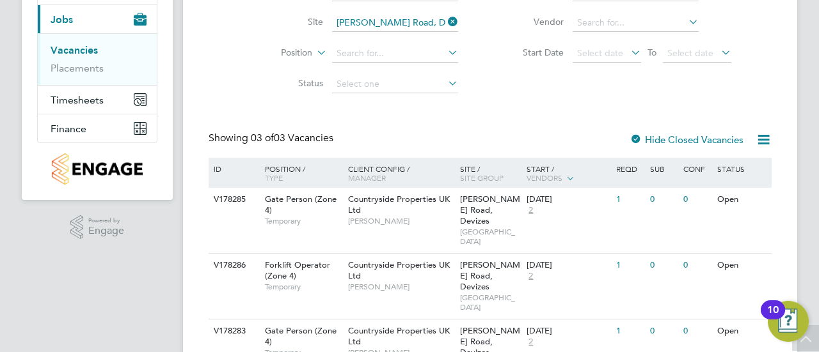
scroll to position [162, 0]
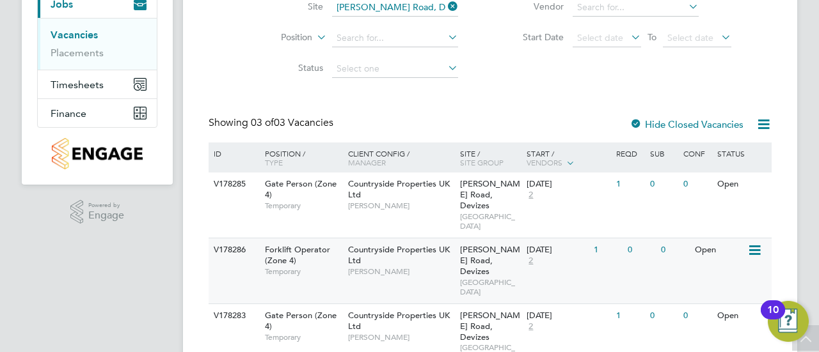
click at [400, 239] on div "Countryside Properties UK Ltd Simon Foy" at bounding box center [401, 261] width 112 height 44
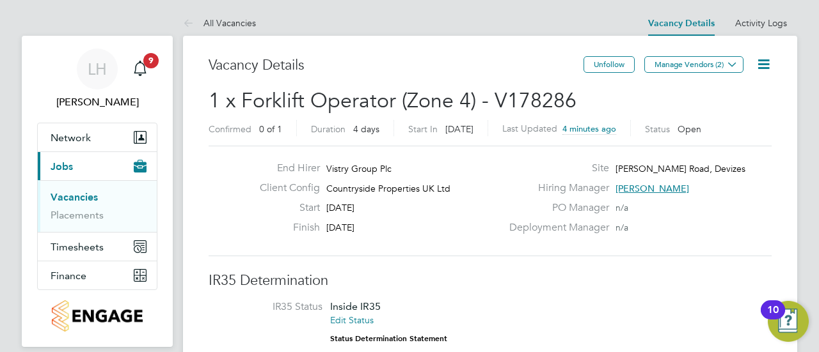
click at [79, 192] on link "Vacancies" at bounding box center [74, 197] width 47 height 12
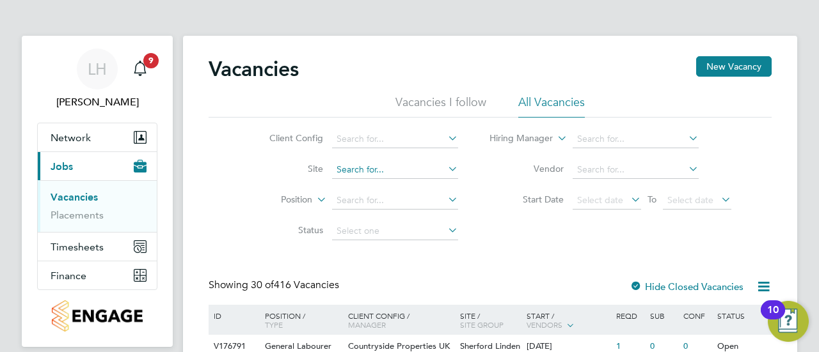
click at [365, 173] on input at bounding box center [395, 170] width 126 height 18
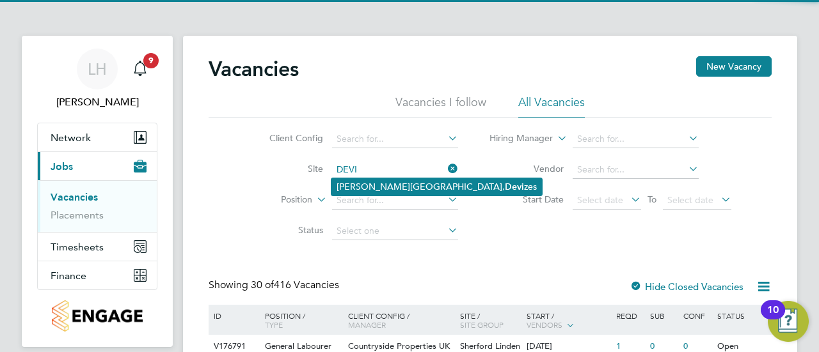
click at [376, 186] on li "Marshall Road, Devi zes" at bounding box center [436, 186] width 210 height 17
type input "[PERSON_NAME] Road, Devizes"
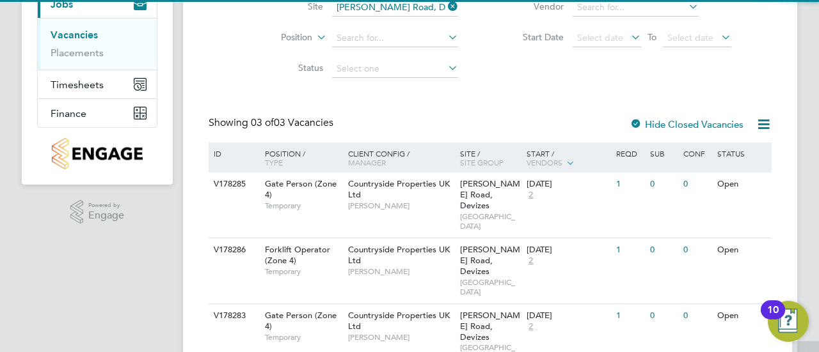
scroll to position [162, 0]
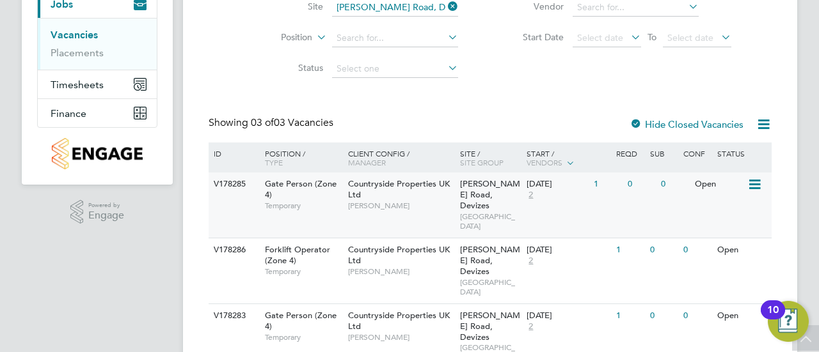
click at [408, 204] on span "[PERSON_NAME]" at bounding box center [401, 206] width 106 height 10
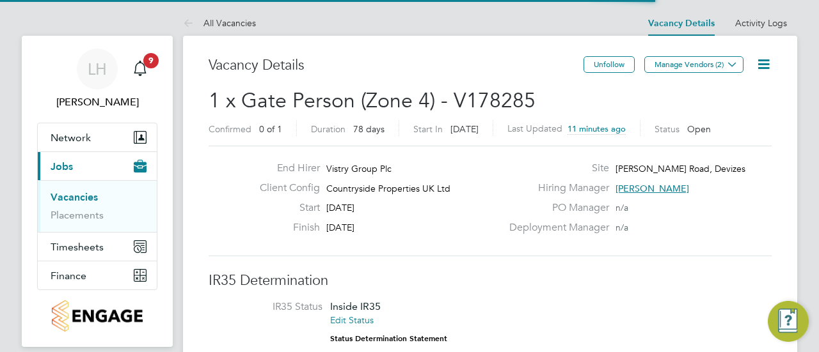
scroll to position [37, 111]
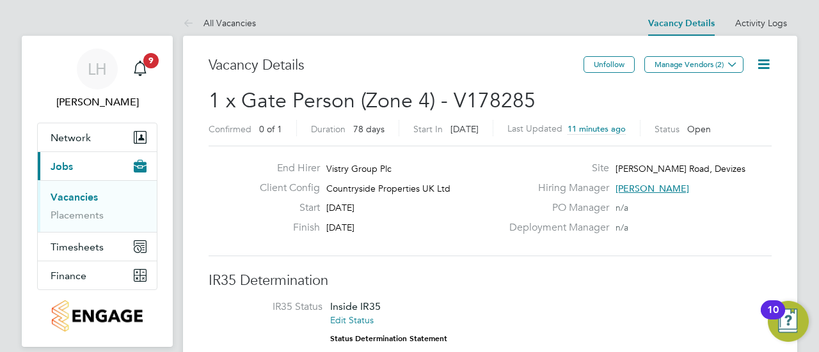
drag, startPoint x: 324, startPoint y: 204, endPoint x: 374, endPoint y: 207, distance: 50.0
click at [374, 207] on div "Start [DATE]" at bounding box center [375, 211] width 252 height 20
click at [376, 217] on div "Start [DATE]" at bounding box center [375, 211] width 252 height 20
